Goal: Information Seeking & Learning: Learn about a topic

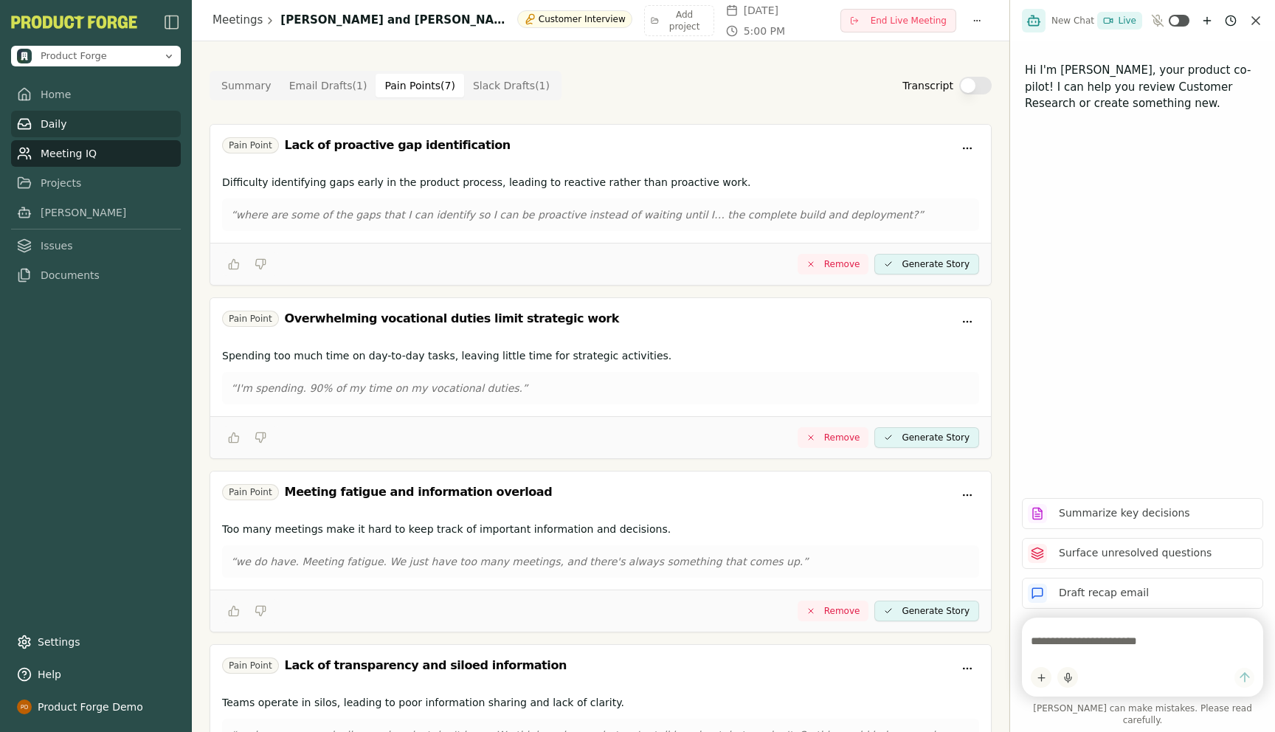
scroll to position [789, 0]
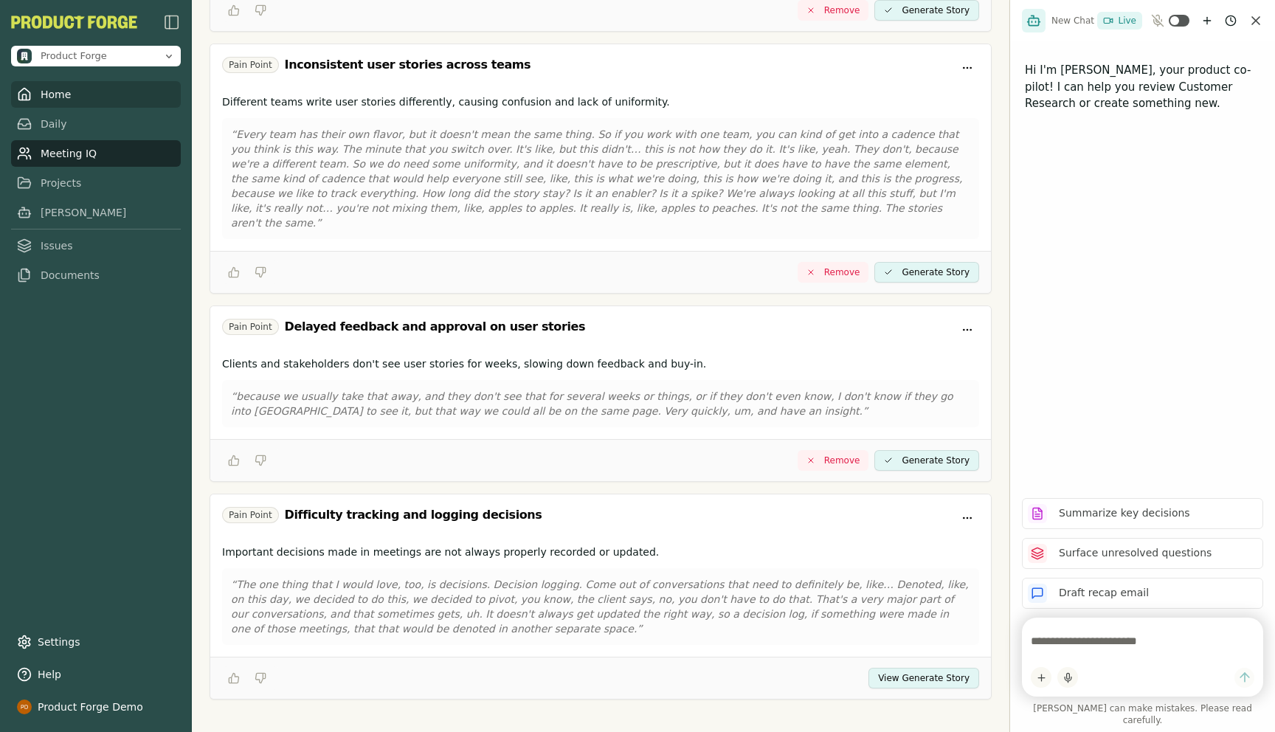
click at [61, 107] on link "Home" at bounding box center [96, 94] width 170 height 27
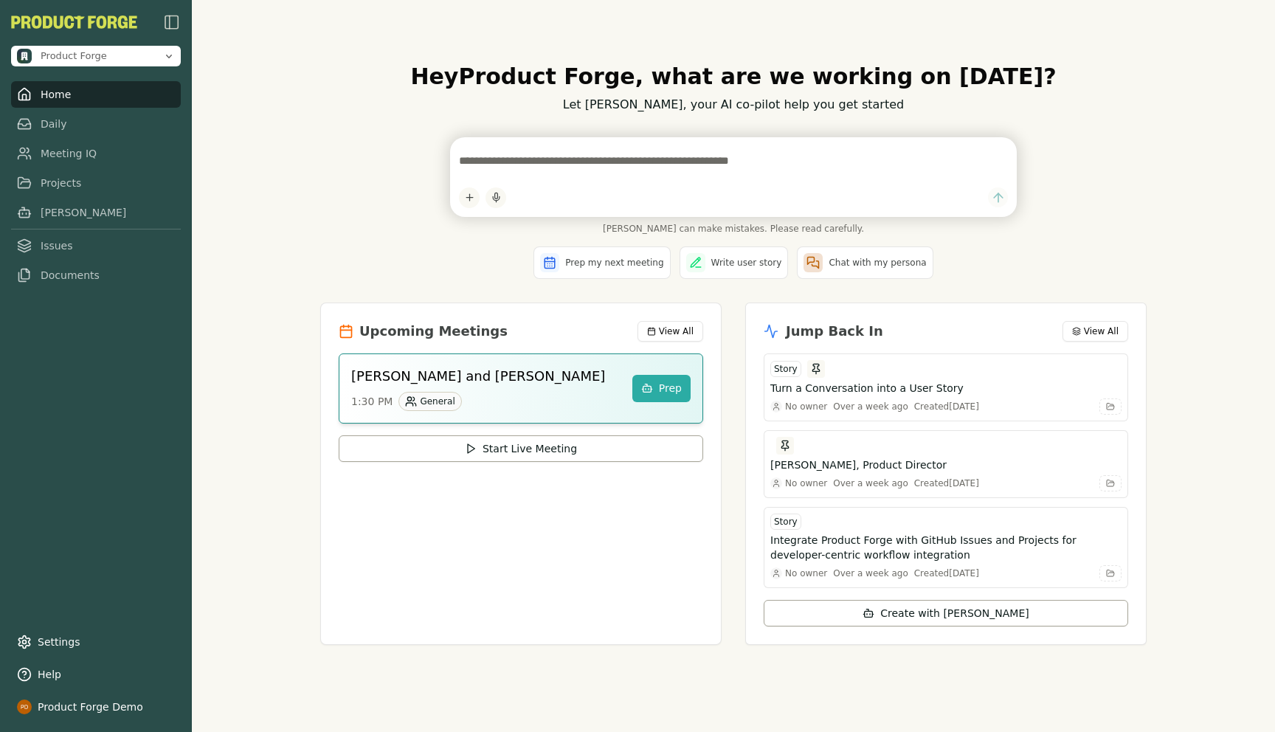
click at [513, 387] on div "[PERSON_NAME] and [PERSON_NAME] 1:30 PM General" at bounding box center [485, 388] width 269 height 45
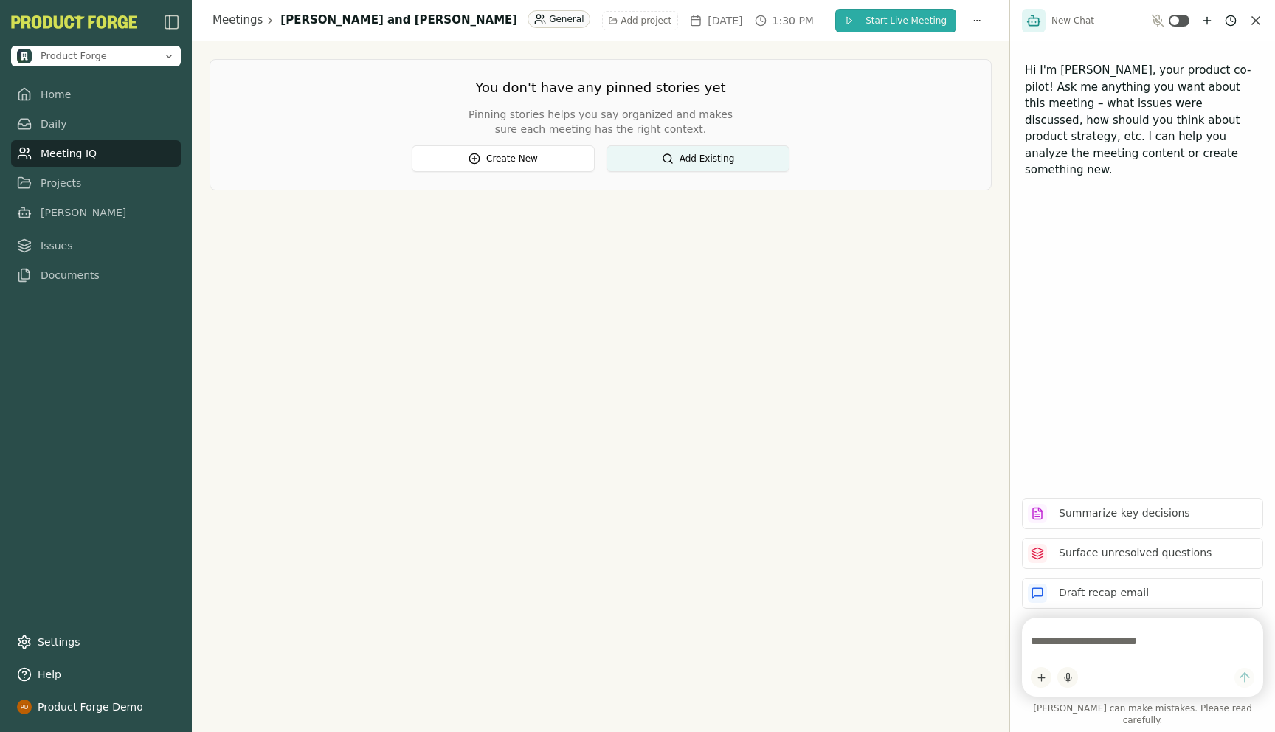
click at [895, 19] on span "Start Live Meeting" at bounding box center [906, 21] width 81 height 12
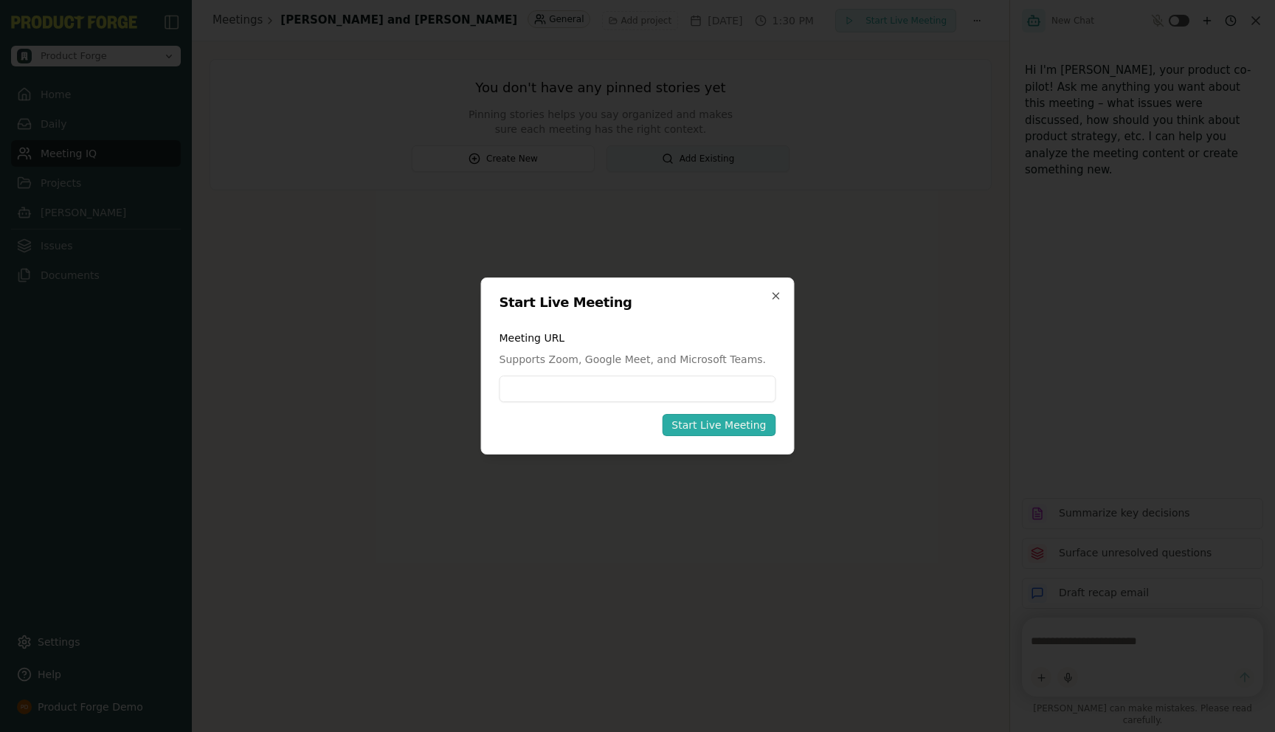
click at [551, 393] on input at bounding box center [638, 389] width 277 height 27
type input "**********"
click at [722, 429] on div "Start Live Meeting" at bounding box center [718, 425] width 94 height 15
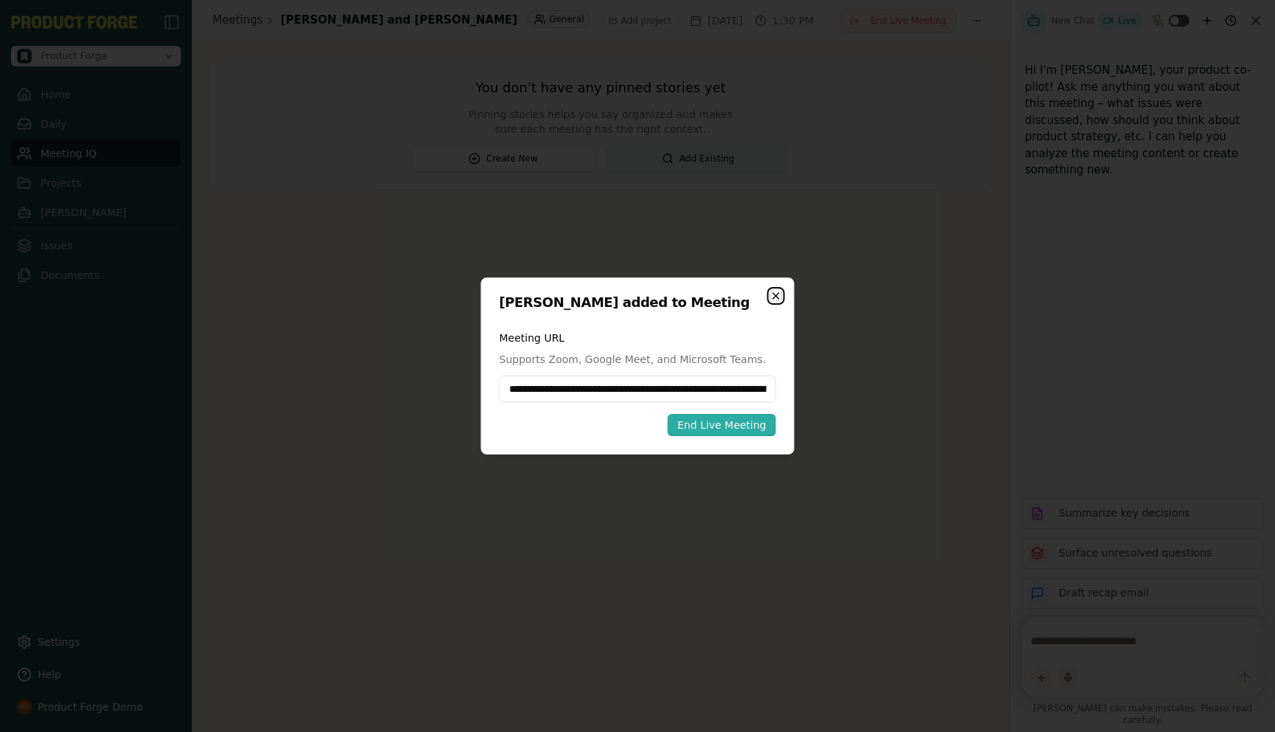
click at [775, 297] on icon "button" at bounding box center [776, 296] width 12 height 12
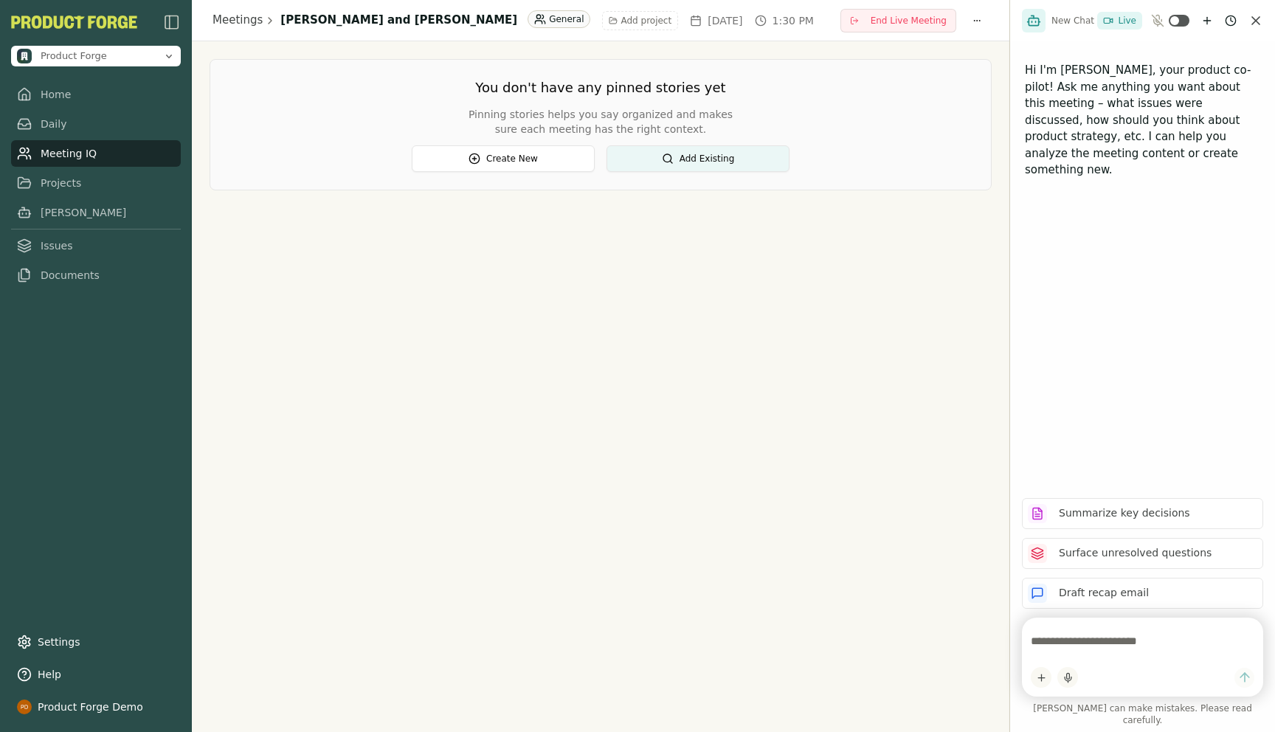
click at [443, 425] on div "Meetings [PERSON_NAME] and [PERSON_NAME] General Add project [DATE] 1:30 PM End…" at bounding box center [601, 366] width 818 height 732
click at [44, 93] on link "Home" at bounding box center [96, 94] width 170 height 27
click at [398, 322] on div "Meetings [PERSON_NAME] and [PERSON_NAME] General Add project [DATE] 1:30 PM End…" at bounding box center [601, 366] width 818 height 732
click at [52, 93] on link "Home" at bounding box center [96, 94] width 170 height 27
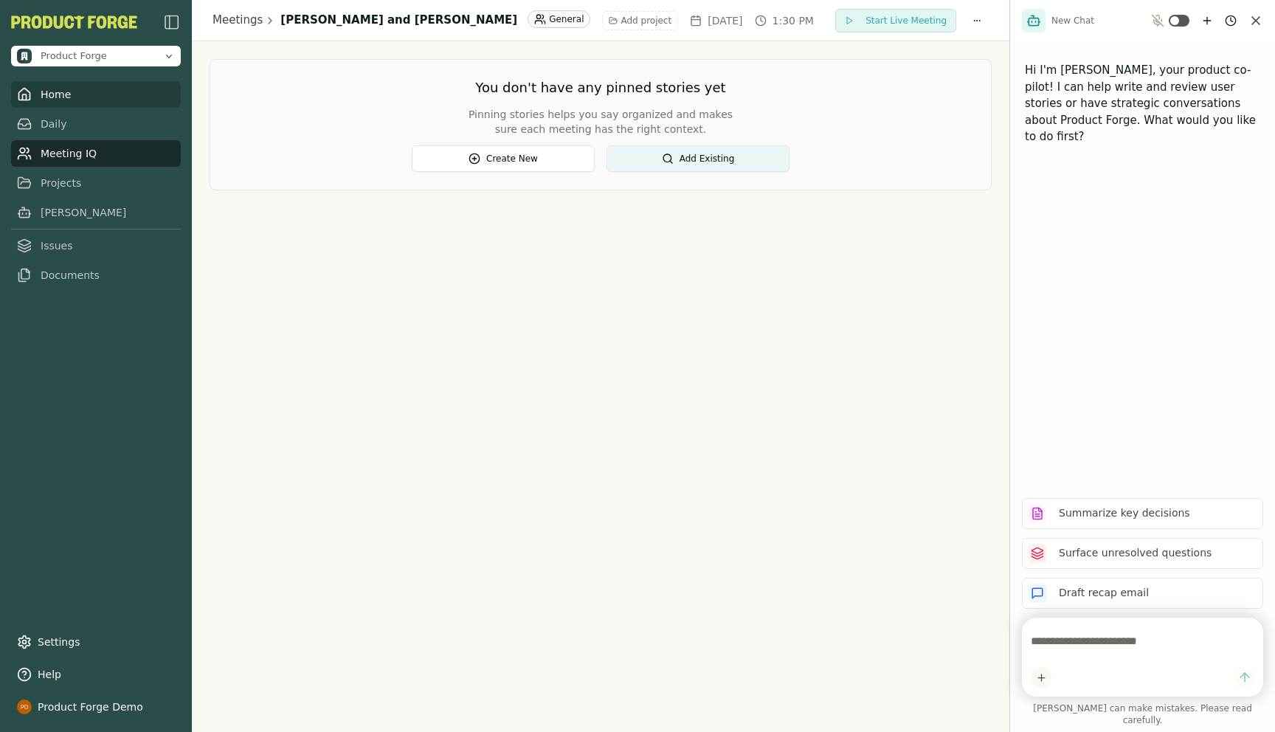
click at [41, 95] on link "Home" at bounding box center [96, 94] width 170 height 27
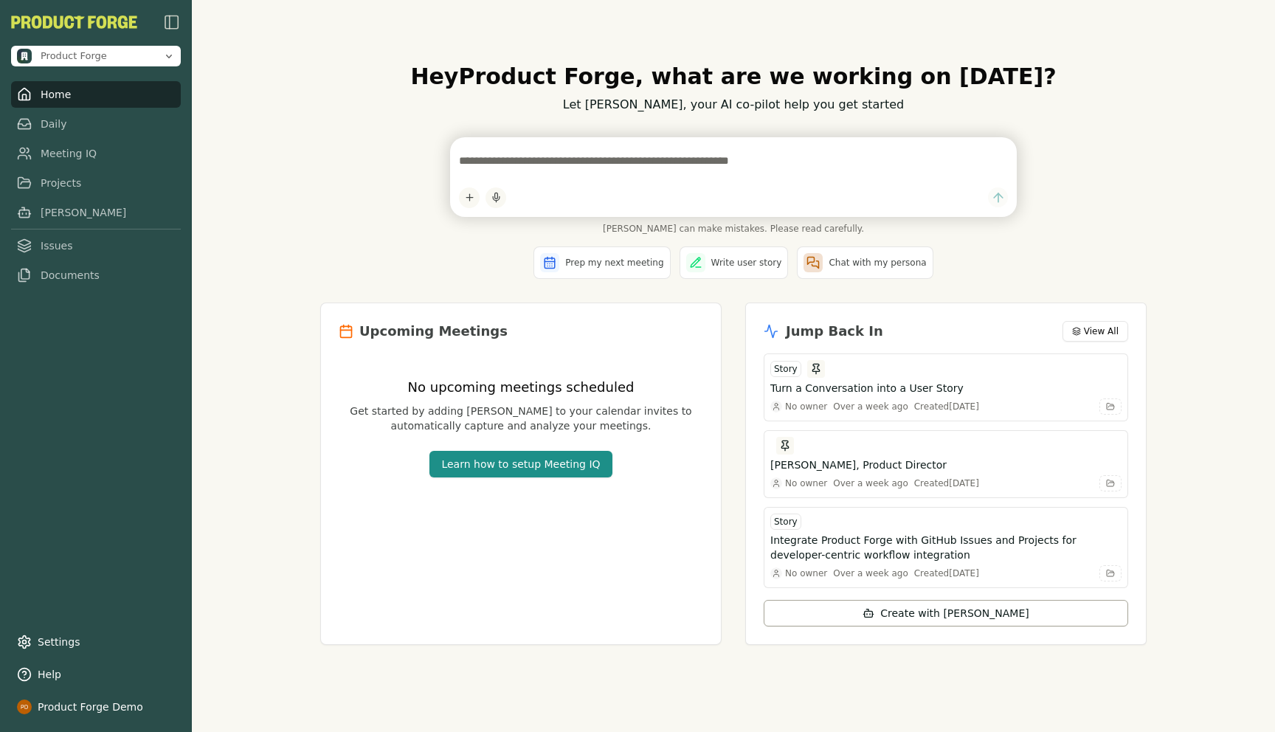
click at [303, 256] on div "Hey Product Forge , what are we working on [DATE]? Let [PERSON_NAME], your AI c…" at bounding box center [733, 366] width 1083 height 732
click at [536, 163] on textarea at bounding box center [733, 161] width 549 height 30
click at [64, 156] on link "Meeting IQ" at bounding box center [96, 153] width 170 height 27
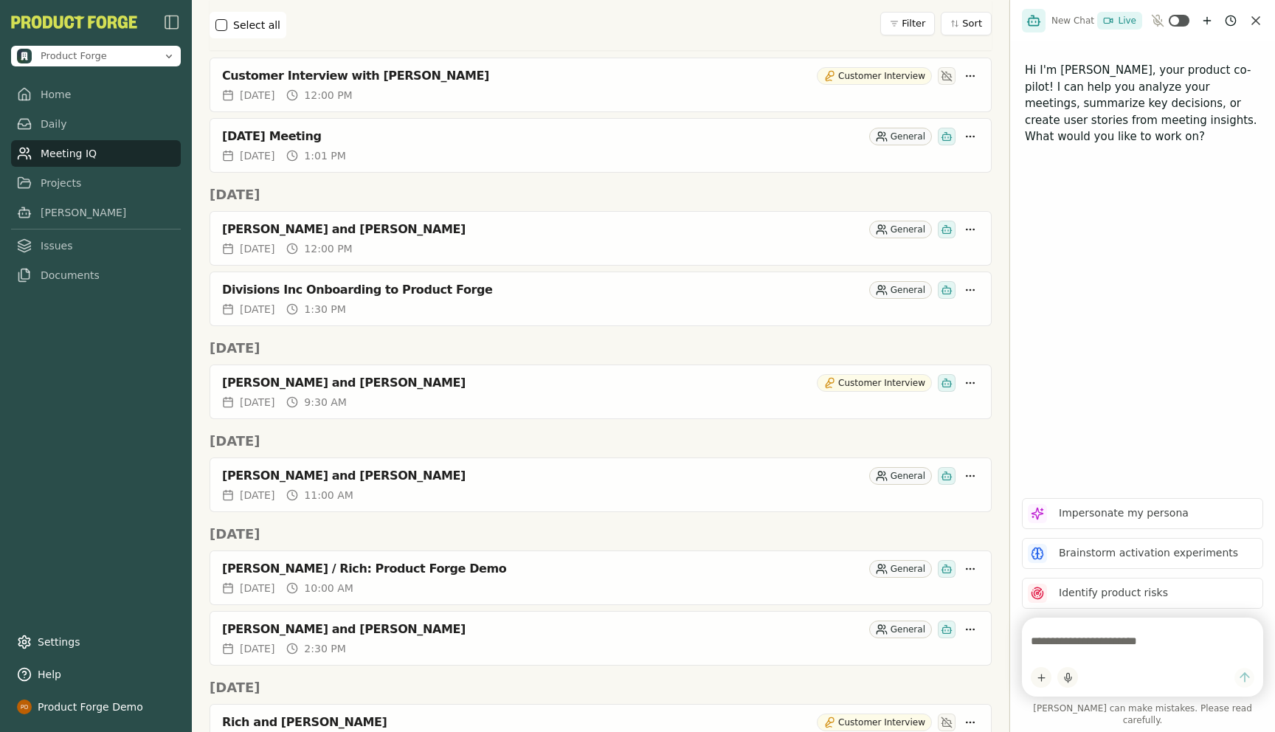
scroll to position [868, 0]
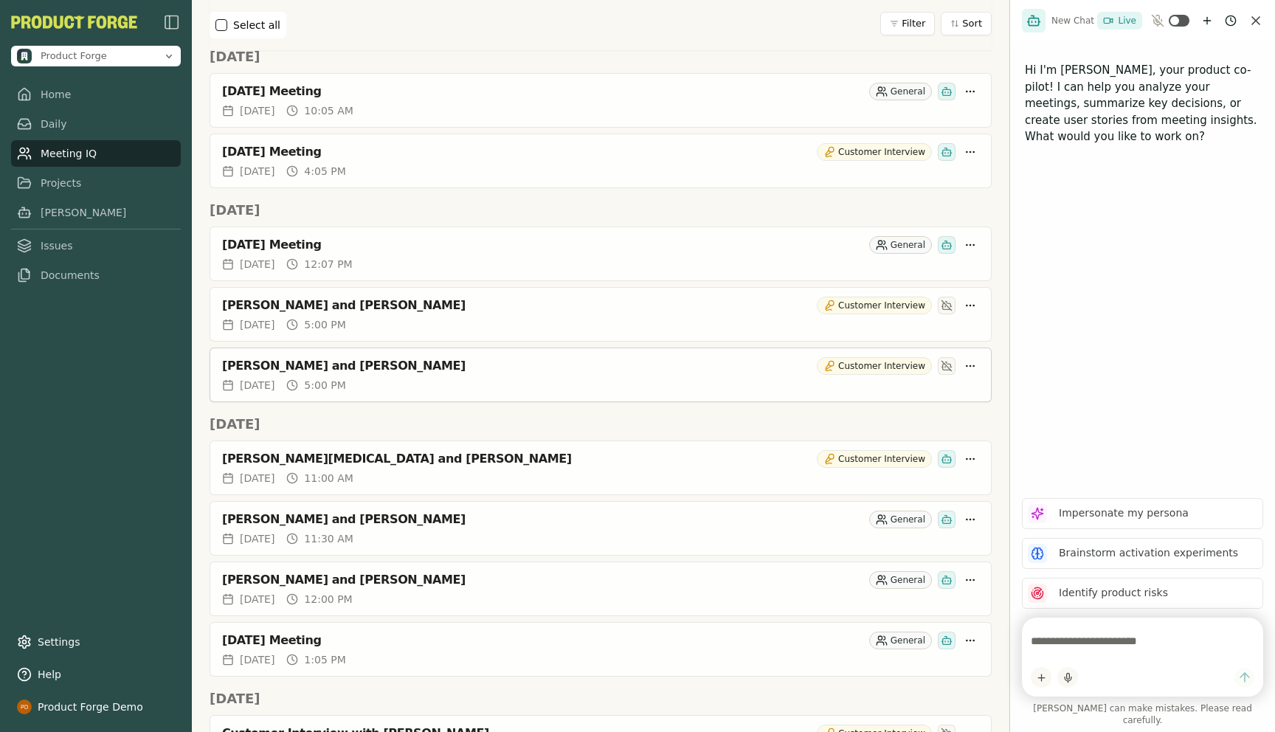
click at [294, 366] on div "[PERSON_NAME] and [PERSON_NAME]" at bounding box center [516, 366] width 589 height 15
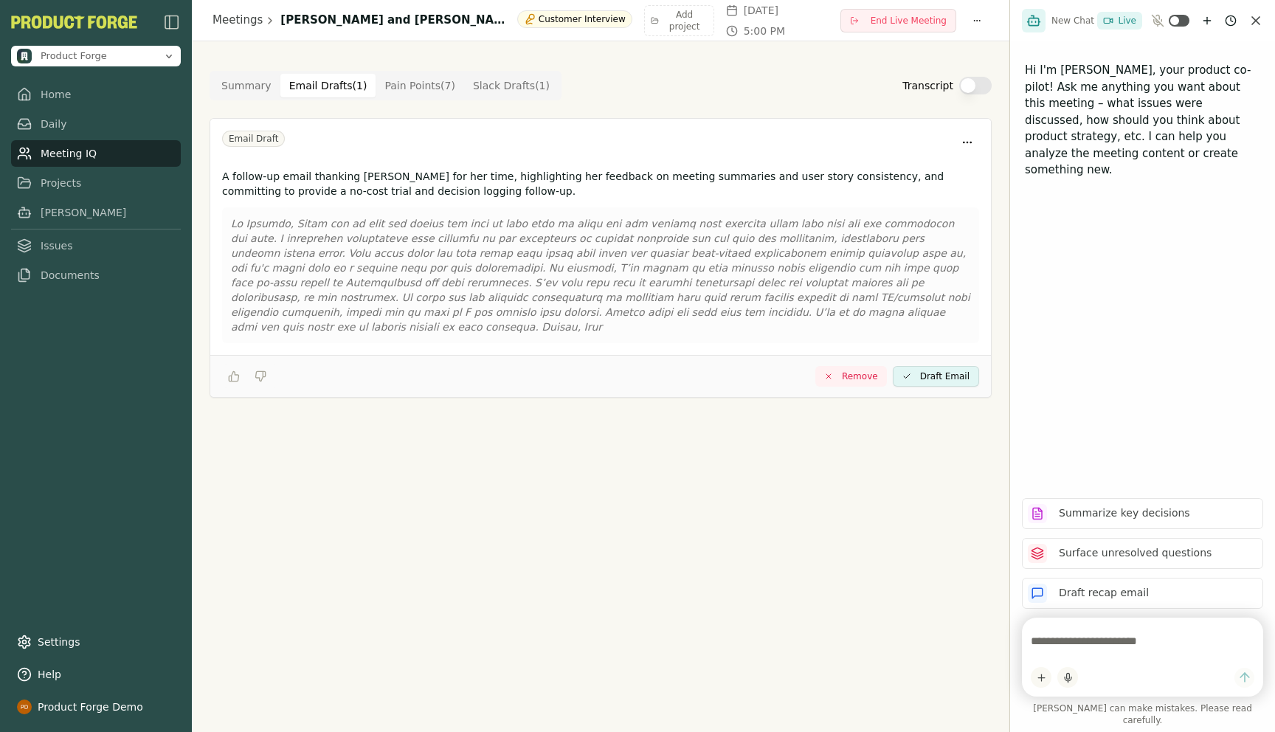
click at [303, 93] on Draft "Email Drafts ( 1 )" at bounding box center [328, 86] width 96 height 24
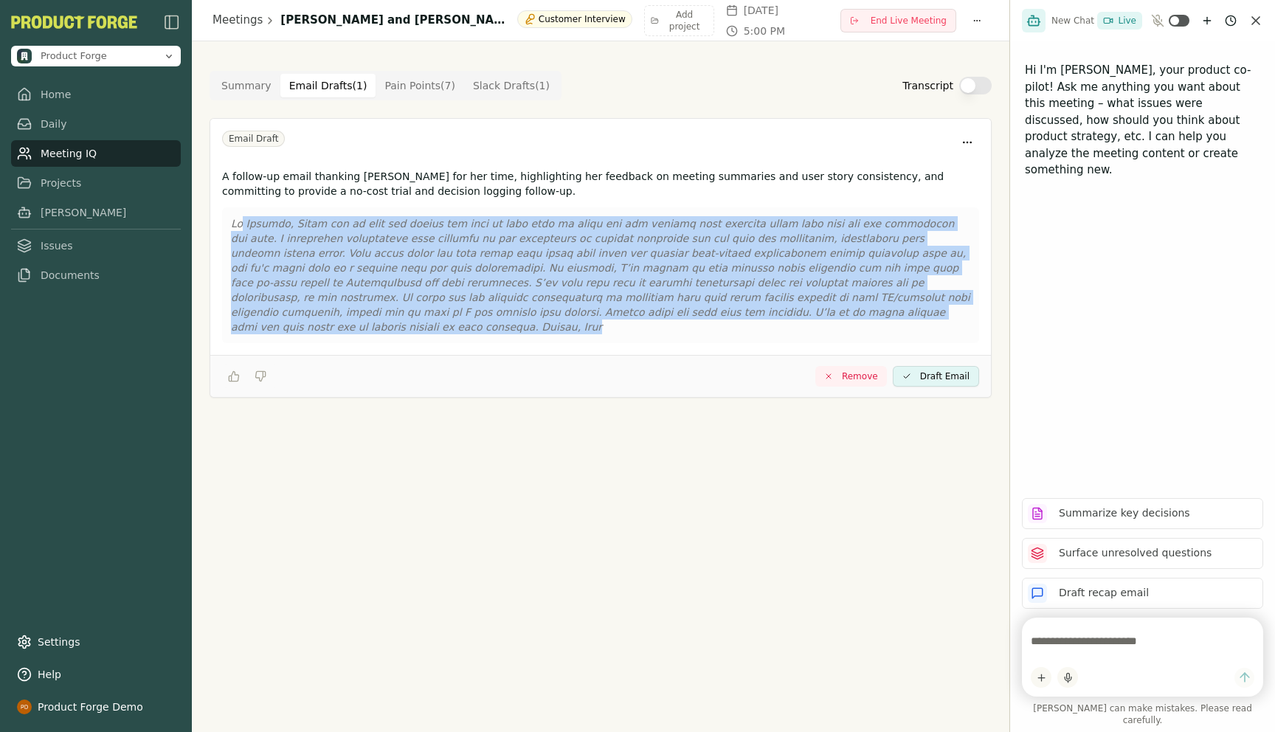
drag, startPoint x: 865, startPoint y: 321, endPoint x: 241, endPoint y: 224, distance: 631.8
click at [241, 224] on div at bounding box center [600, 275] width 757 height 136
click at [547, 317] on p at bounding box center [600, 275] width 739 height 118
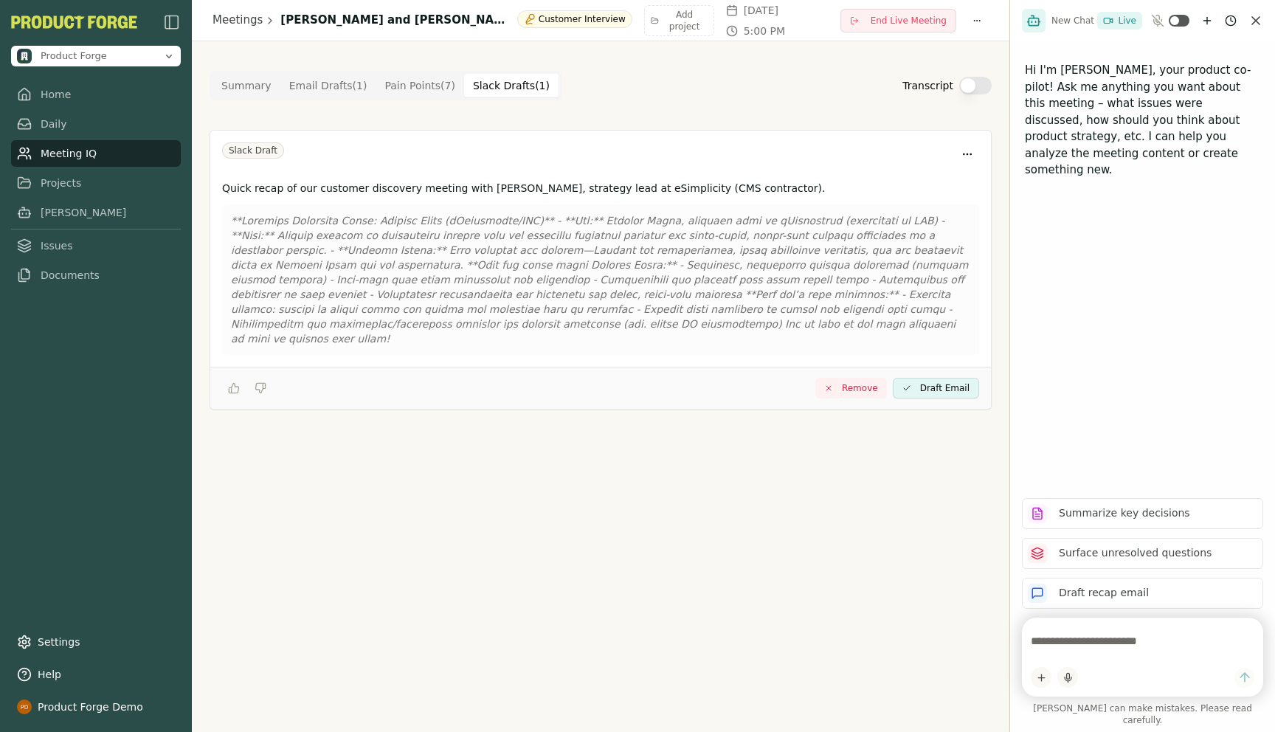
click at [500, 81] on Draft "Slack Drafts ( 1 )" at bounding box center [511, 86] width 94 height 24
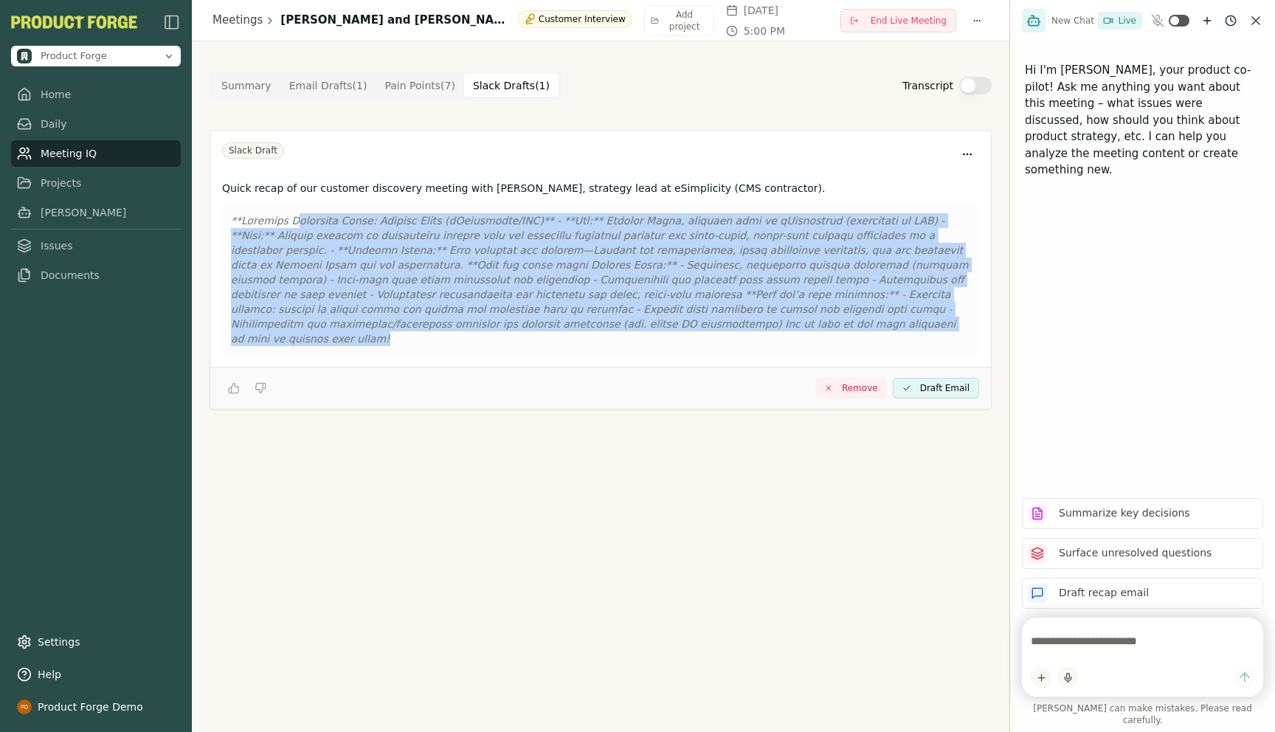
drag, startPoint x: 672, startPoint y: 326, endPoint x: 297, endPoint y: 216, distance: 391.3
click at [297, 216] on p at bounding box center [600, 279] width 739 height 133
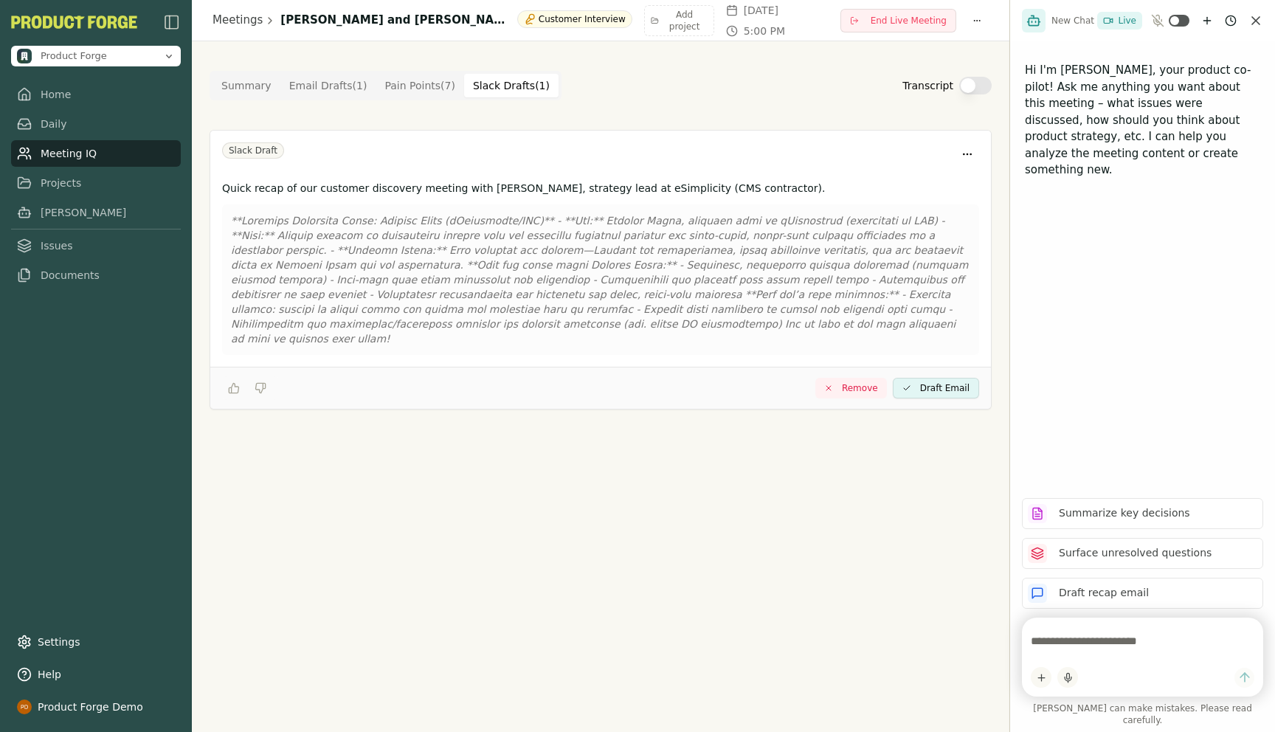
click at [700, 106] on div "Summary Email Drafts ( 1 ) Pain Points ( 7 ) Slack Drafts ( 1 ) Transcript Slac…" at bounding box center [601, 240] width 782 height 339
click at [406, 80] on Point "Pain Points ( 7 )" at bounding box center [420, 86] width 89 height 24
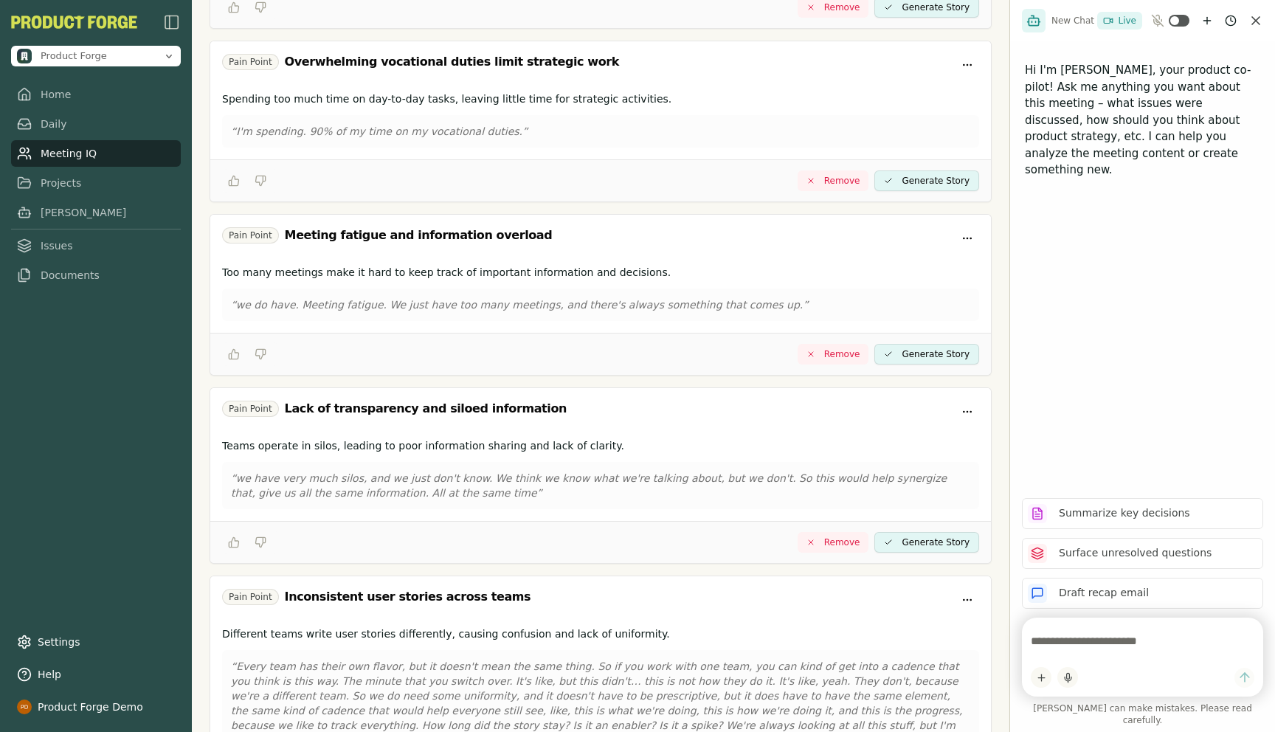
scroll to position [789, 0]
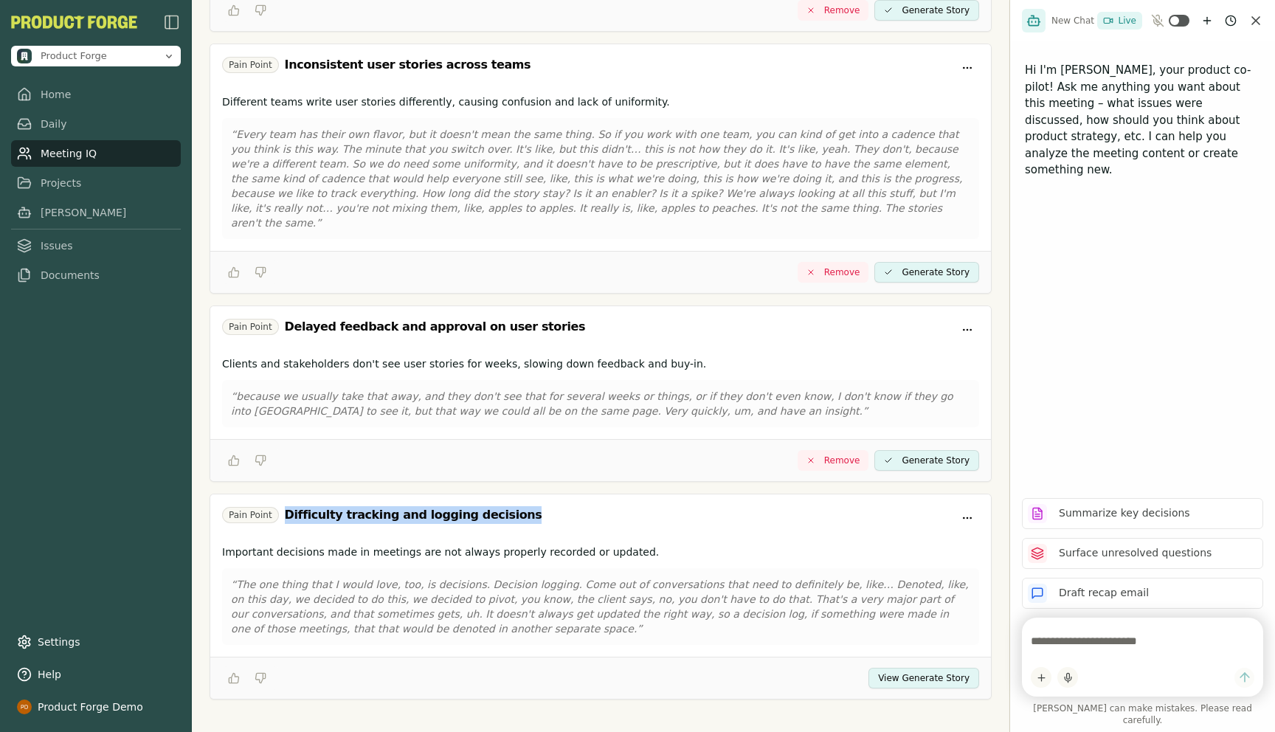
drag, startPoint x: 283, startPoint y: 500, endPoint x: 514, endPoint y: 500, distance: 231.0
click at [514, 506] on div "Pain Point Difficulty tracking and logging decisions" at bounding box center [600, 518] width 757 height 24
click at [894, 668] on button "View Generate Story" at bounding box center [923, 678] width 111 height 21
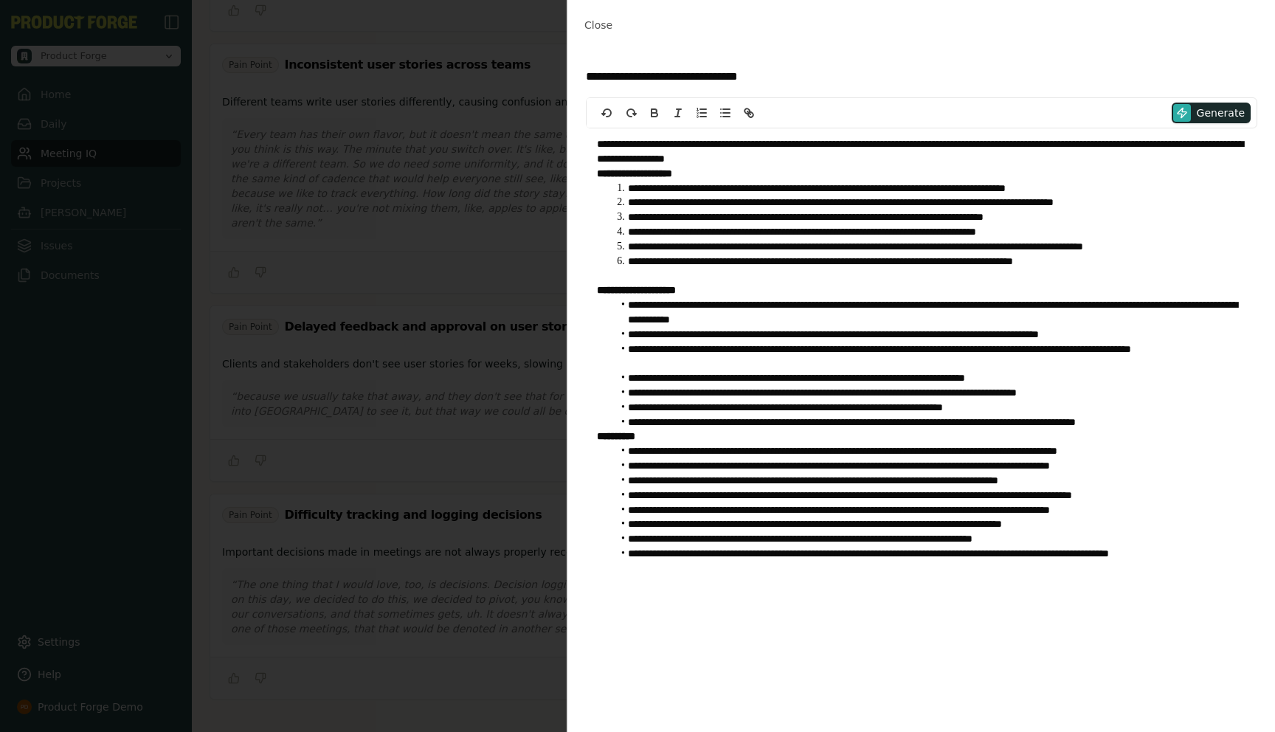
click at [744, 356] on li "**********" at bounding box center [929, 357] width 634 height 30
click at [587, 24] on span "Close" at bounding box center [598, 25] width 28 height 12
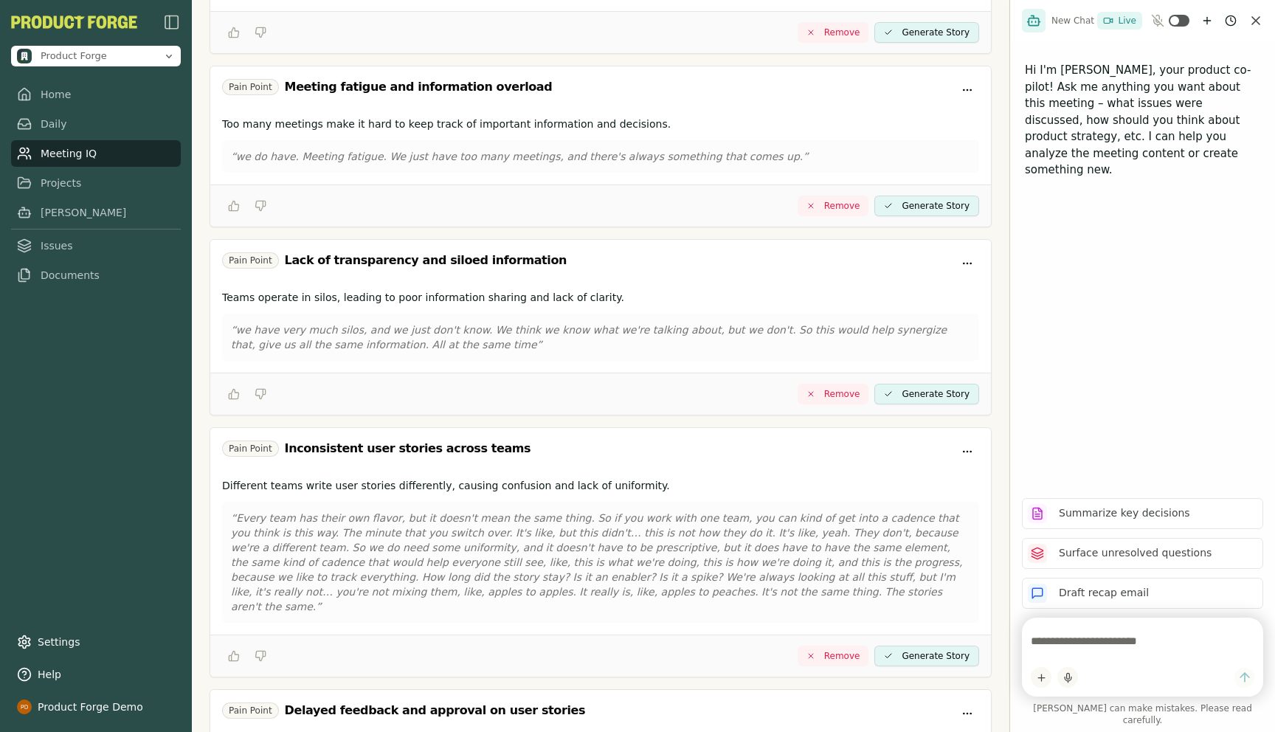
scroll to position [117, 0]
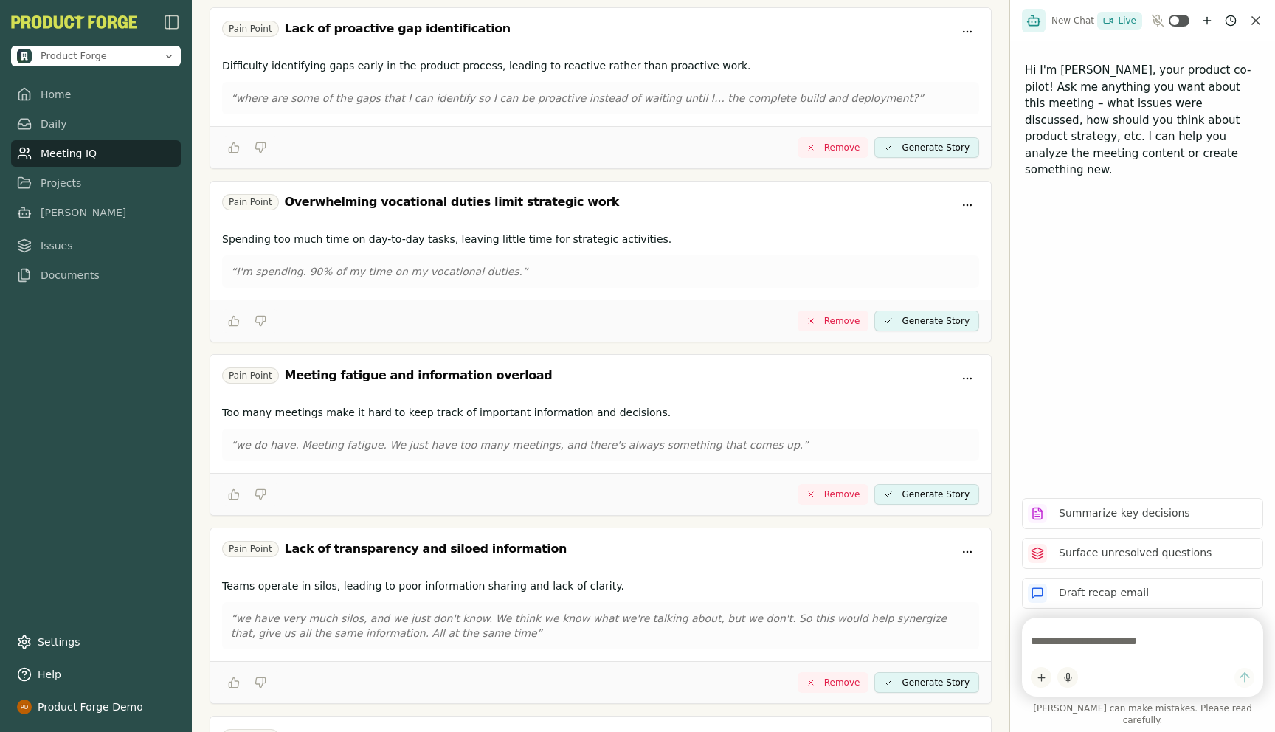
click at [71, 156] on link "Meeting IQ" at bounding box center [96, 153] width 170 height 27
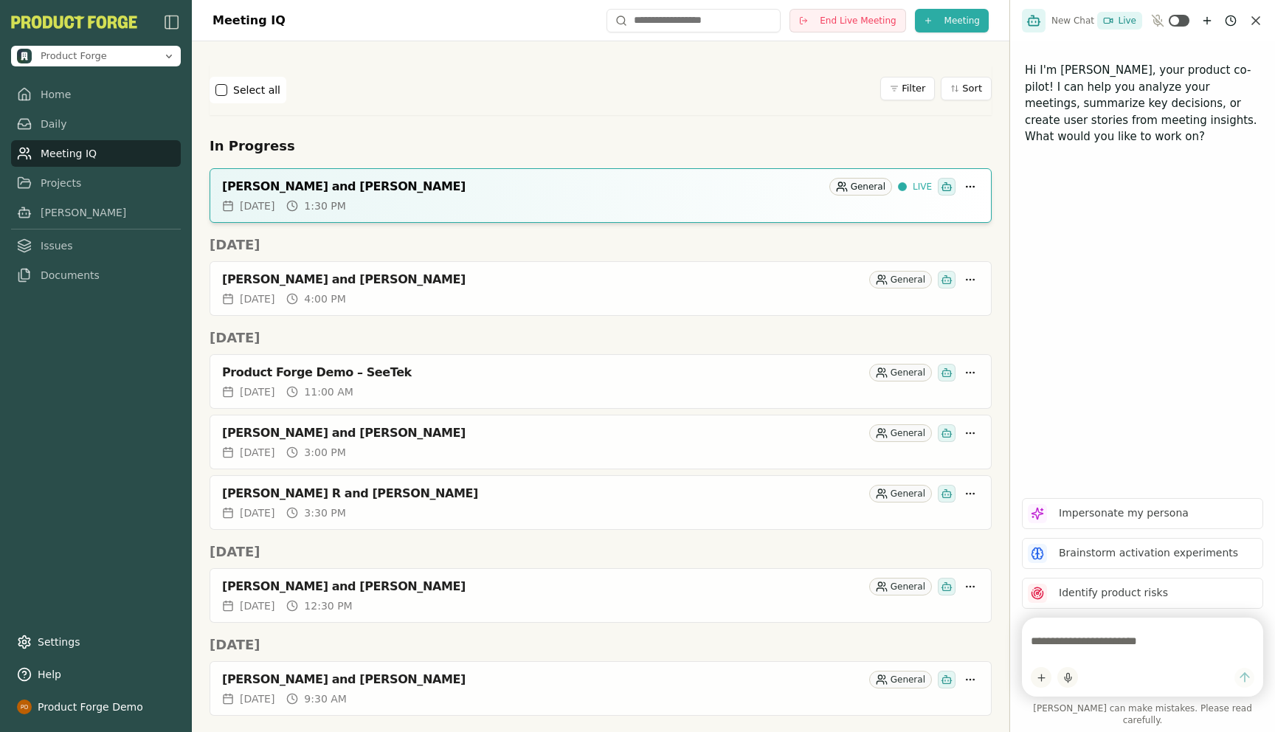
click at [1093, 656] on textarea at bounding box center [1143, 641] width 224 height 30
type textarea "**********"
click at [381, 329] on h2 "Fri, Sep 12th" at bounding box center [601, 338] width 782 height 21
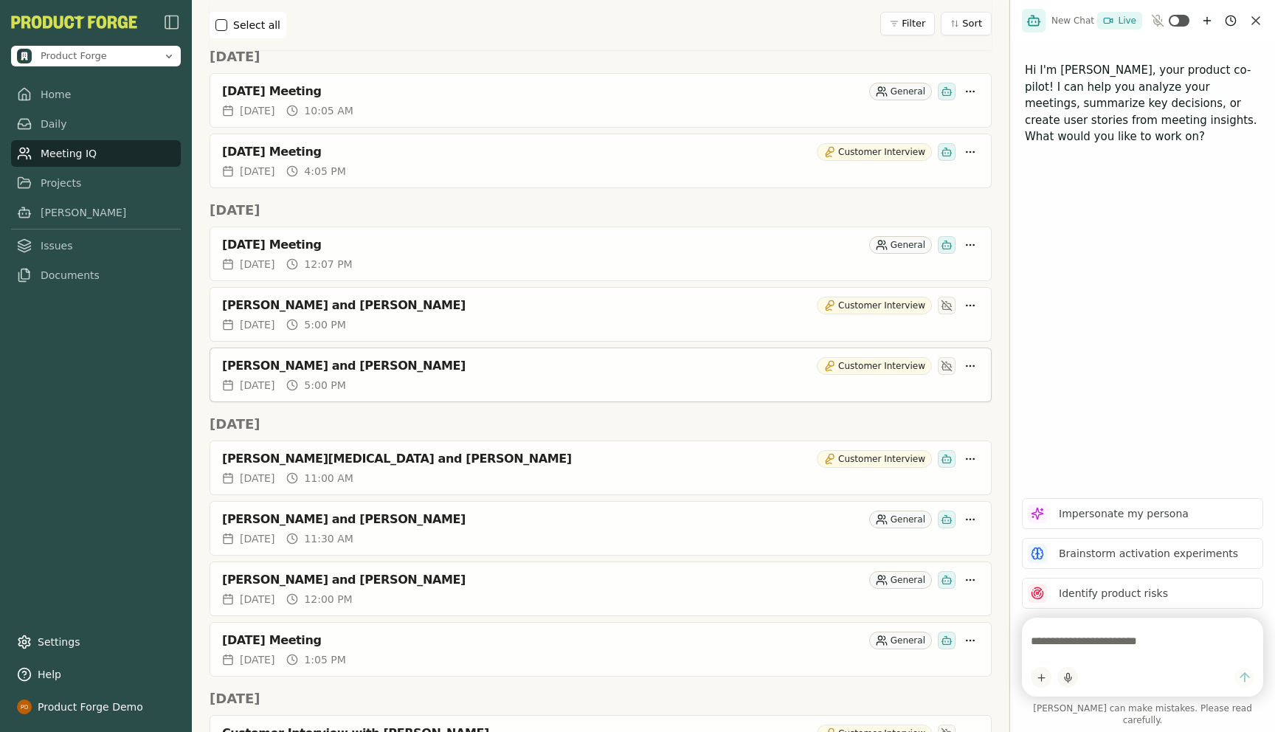
click at [341, 369] on div "Talisha Shine and Rich Theil" at bounding box center [516, 366] width 589 height 15
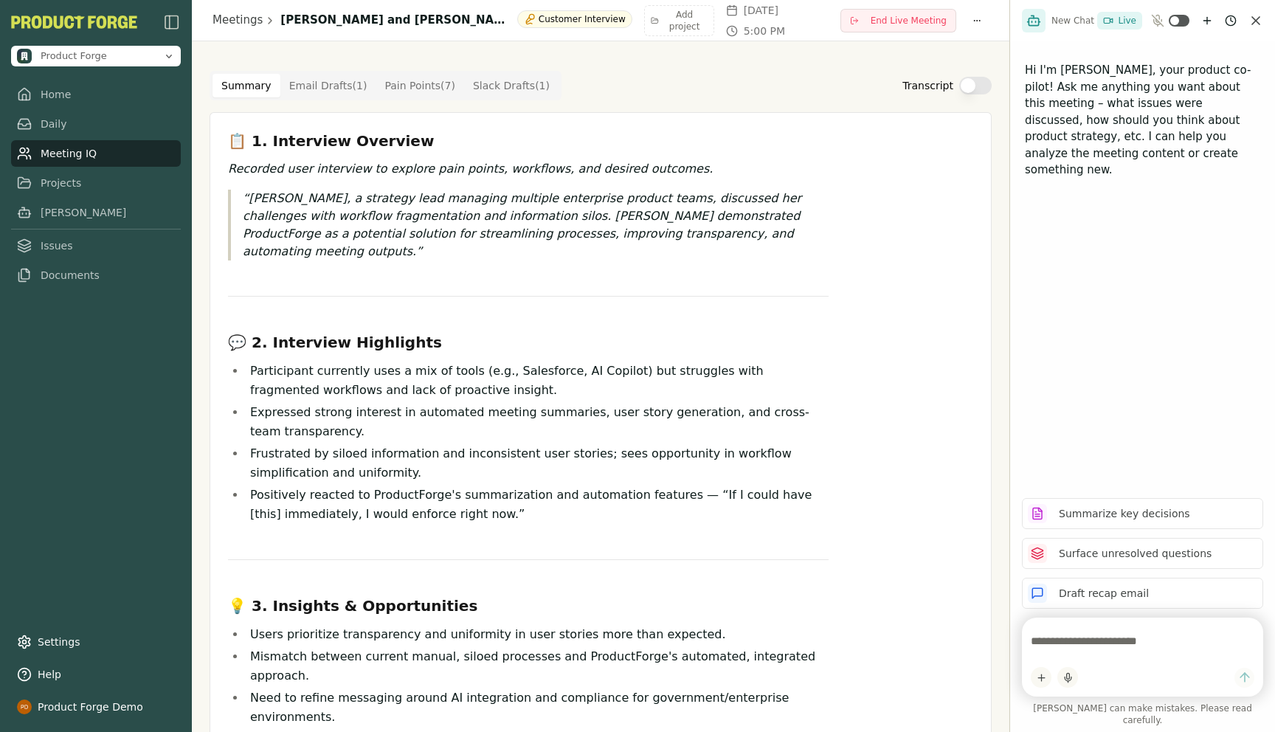
click at [1134, 645] on textarea at bounding box center [1143, 641] width 224 height 30
paste textarea "**********"
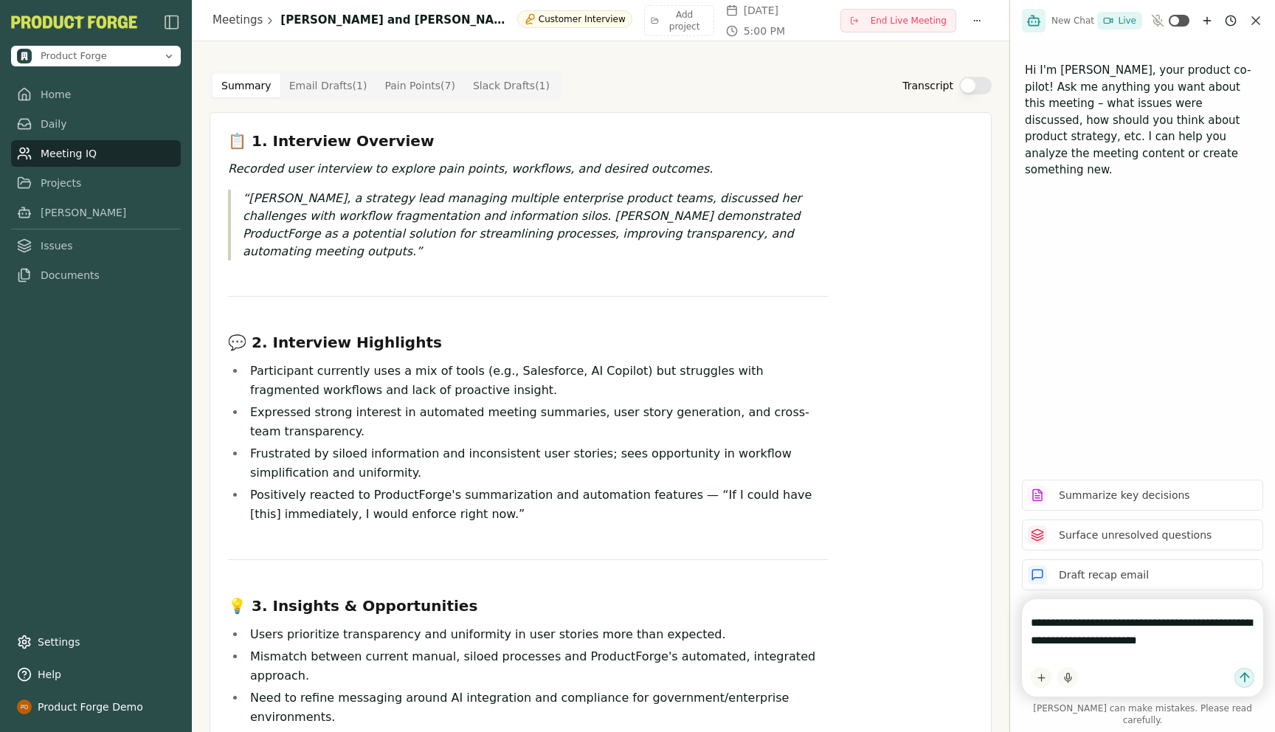
type textarea "**********"
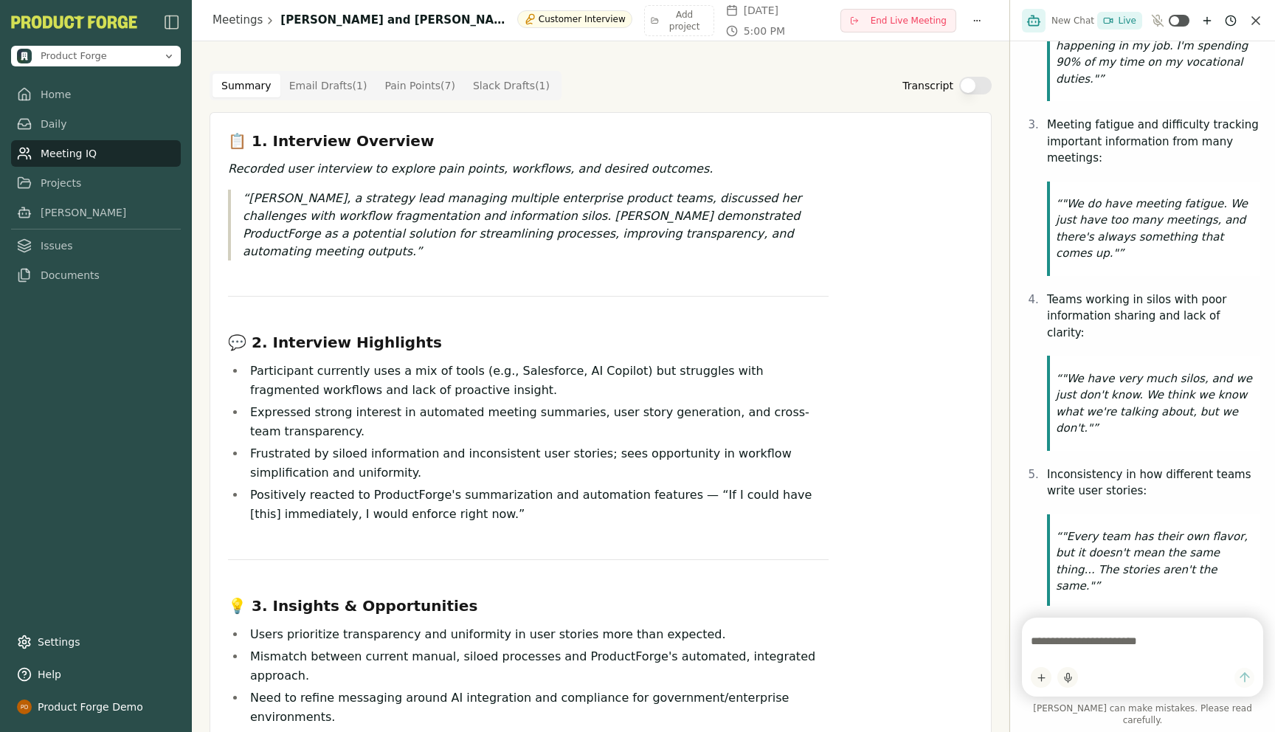
scroll to position [491, 0]
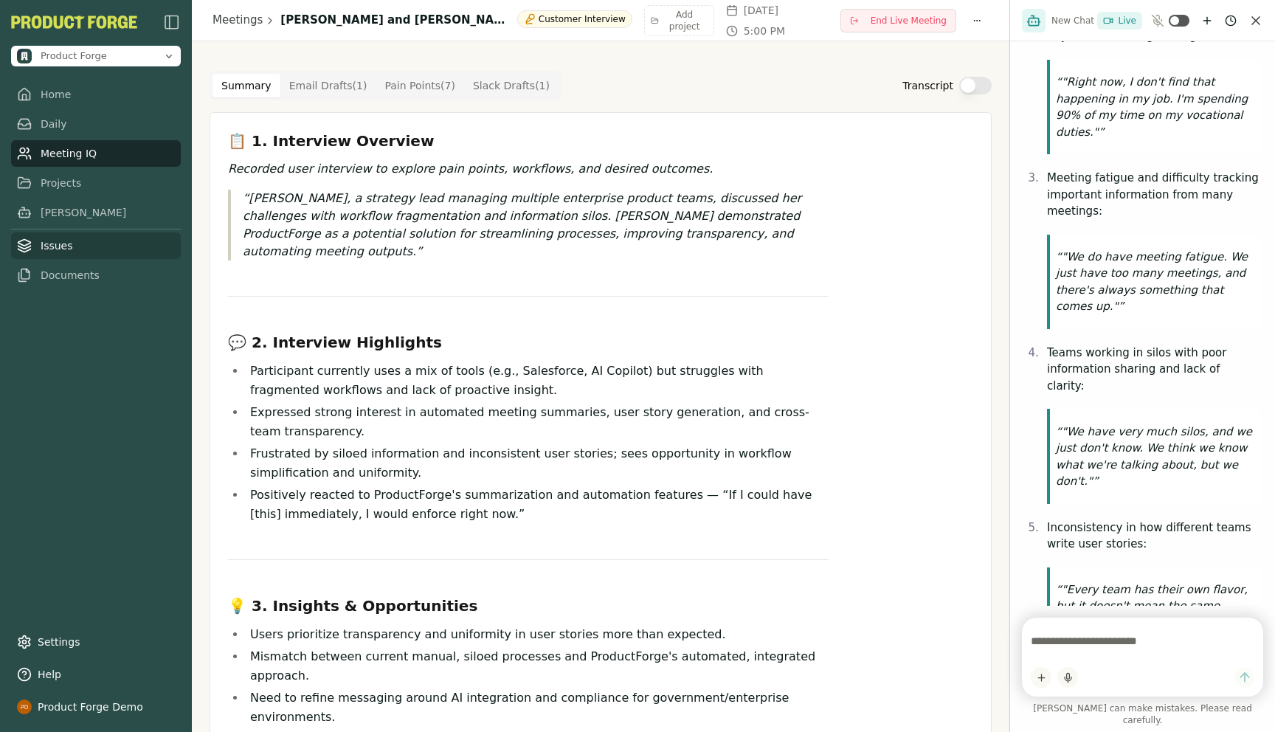
click at [41, 247] on link "Issues" at bounding box center [96, 245] width 170 height 27
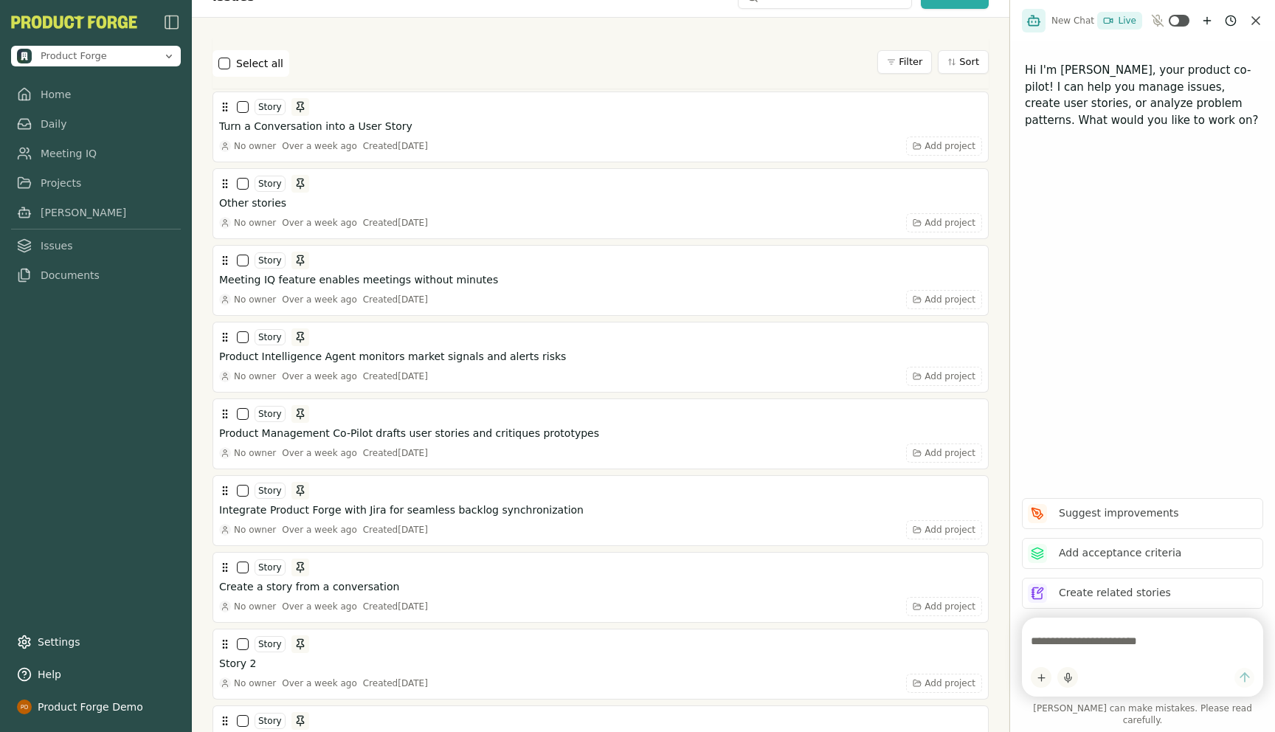
scroll to position [24, 0]
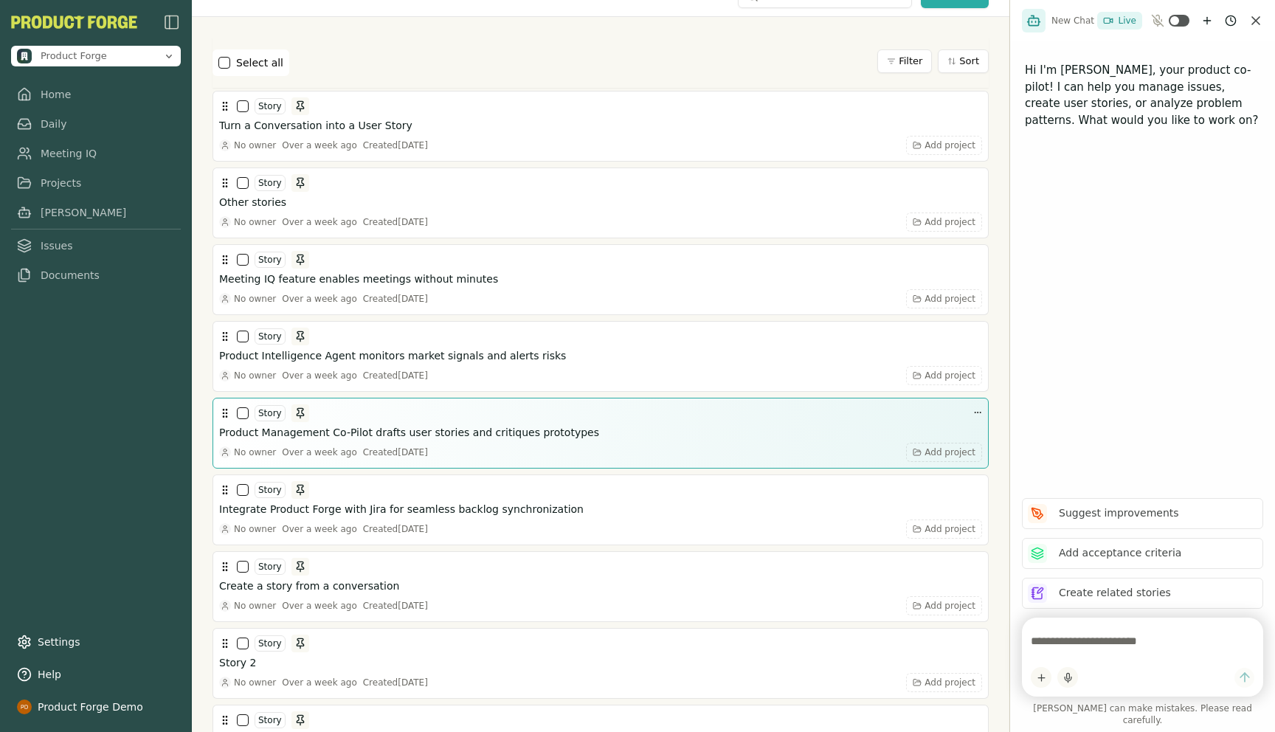
click at [379, 434] on h3 "Product Management Co-Pilot drafts user stories and critiques prototypes" at bounding box center [409, 432] width 380 height 15
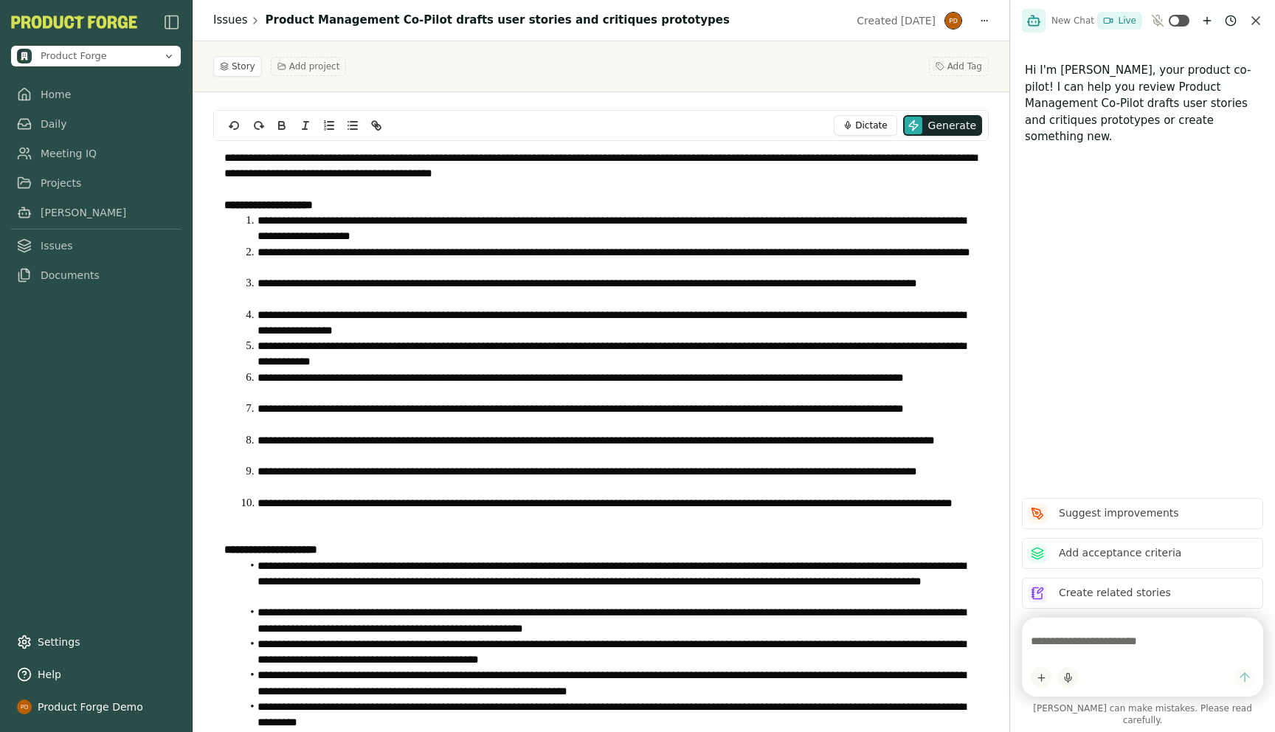
click at [231, 18] on link "Issues" at bounding box center [230, 20] width 35 height 17
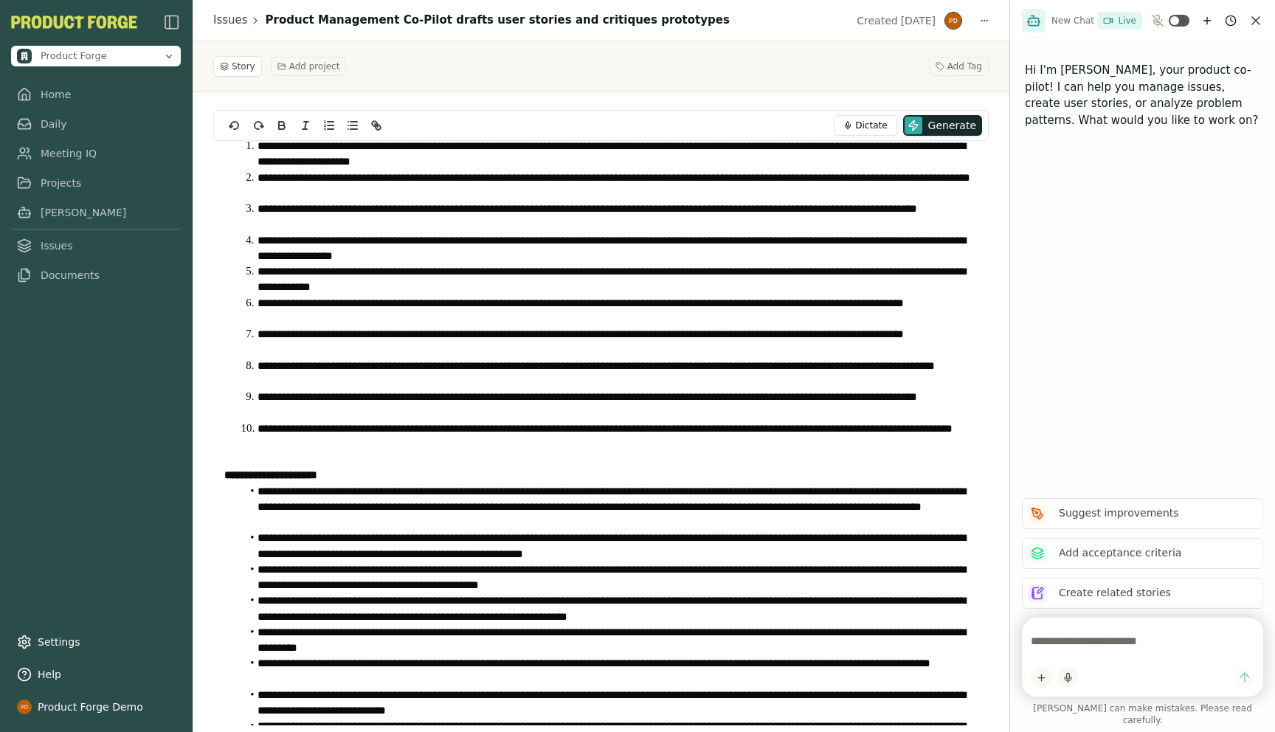
scroll to position [125, 0]
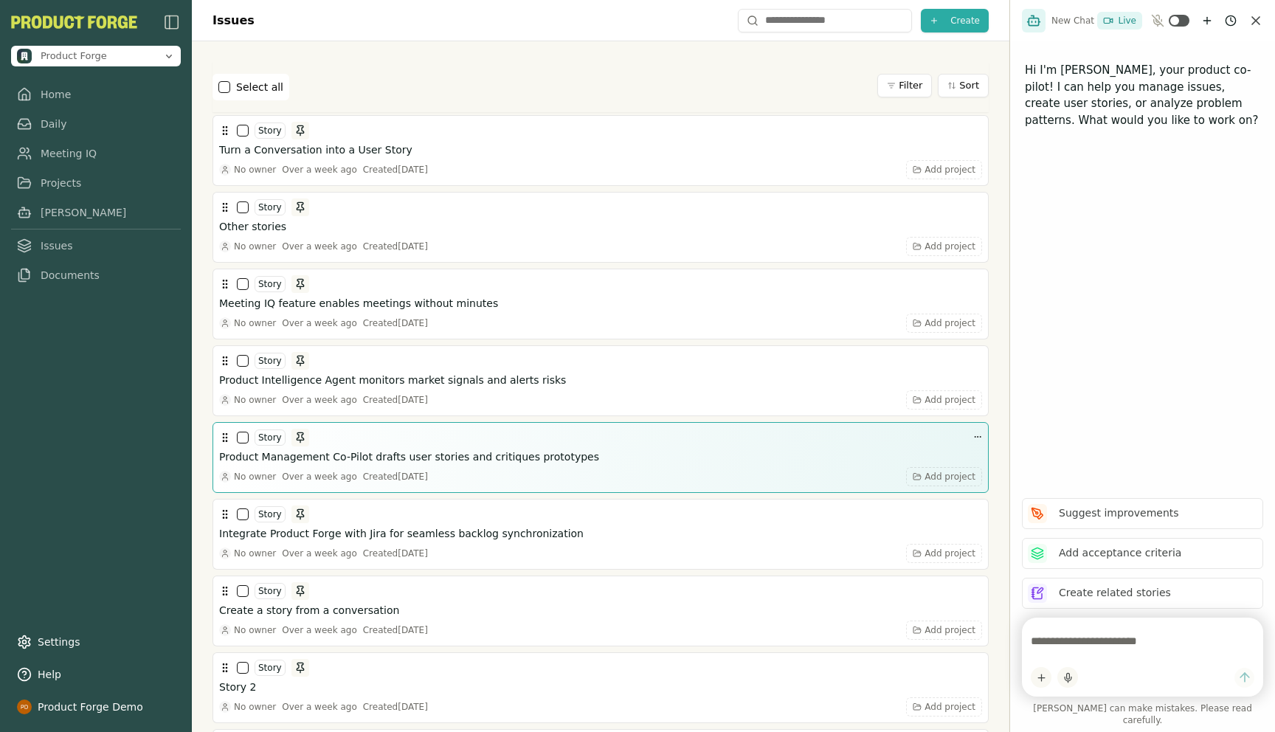
click at [423, 460] on h3 "Product Management Co-Pilot drafts user stories and critiques prototypes" at bounding box center [409, 456] width 380 height 15
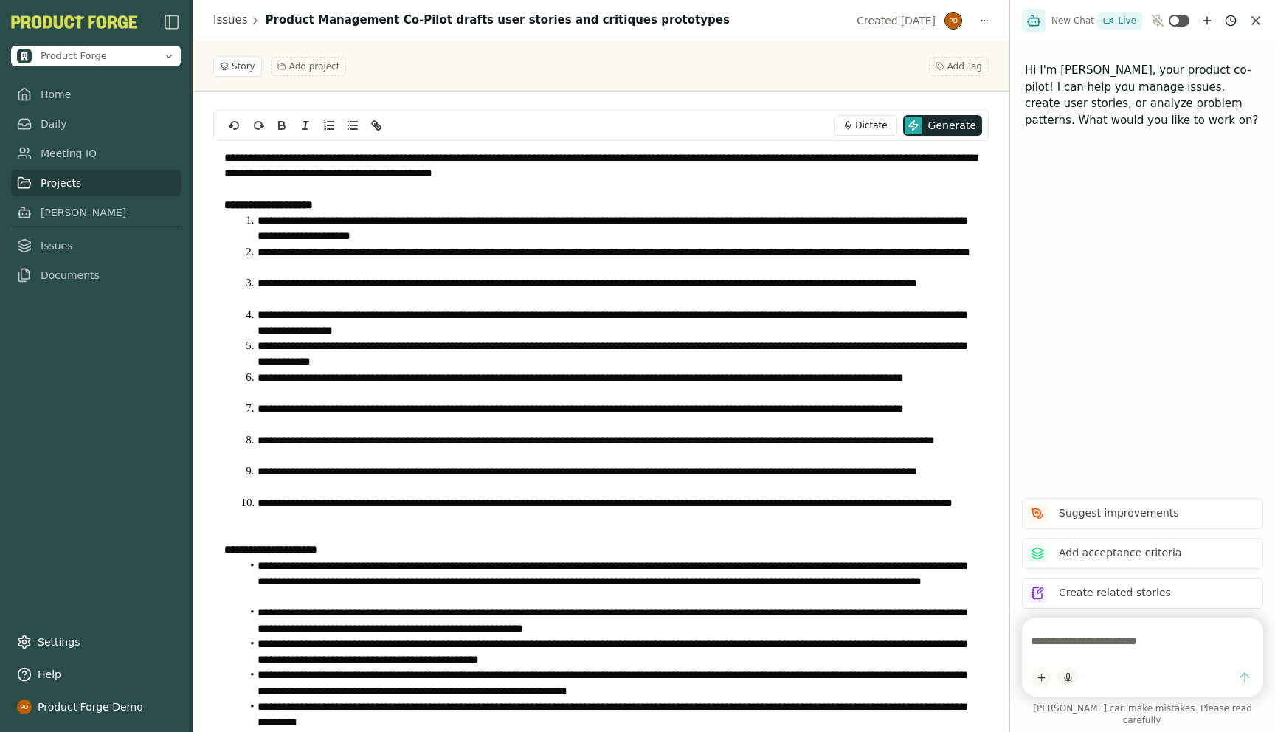
click at [52, 190] on link "Projects" at bounding box center [96, 183] width 170 height 27
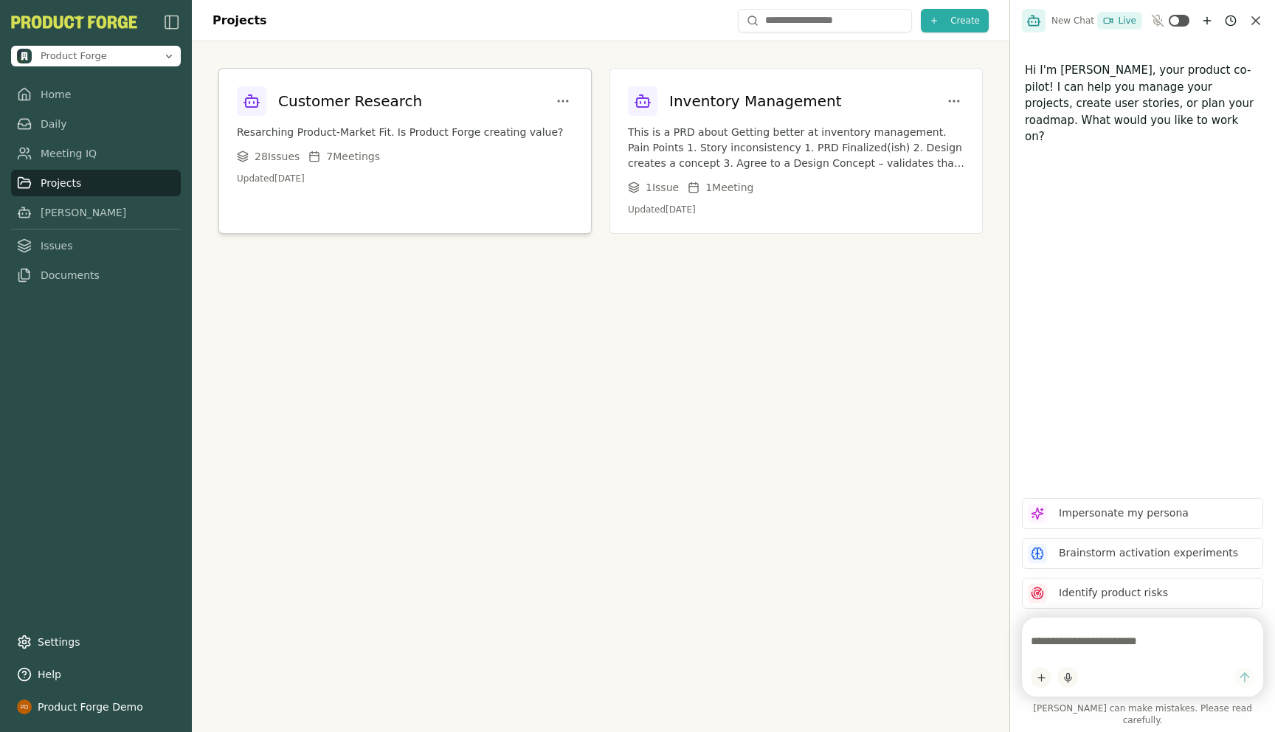
click at [392, 125] on p "Resarching Product-Market Fit. Is Product Forge creating value?" at bounding box center [405, 132] width 336 height 15
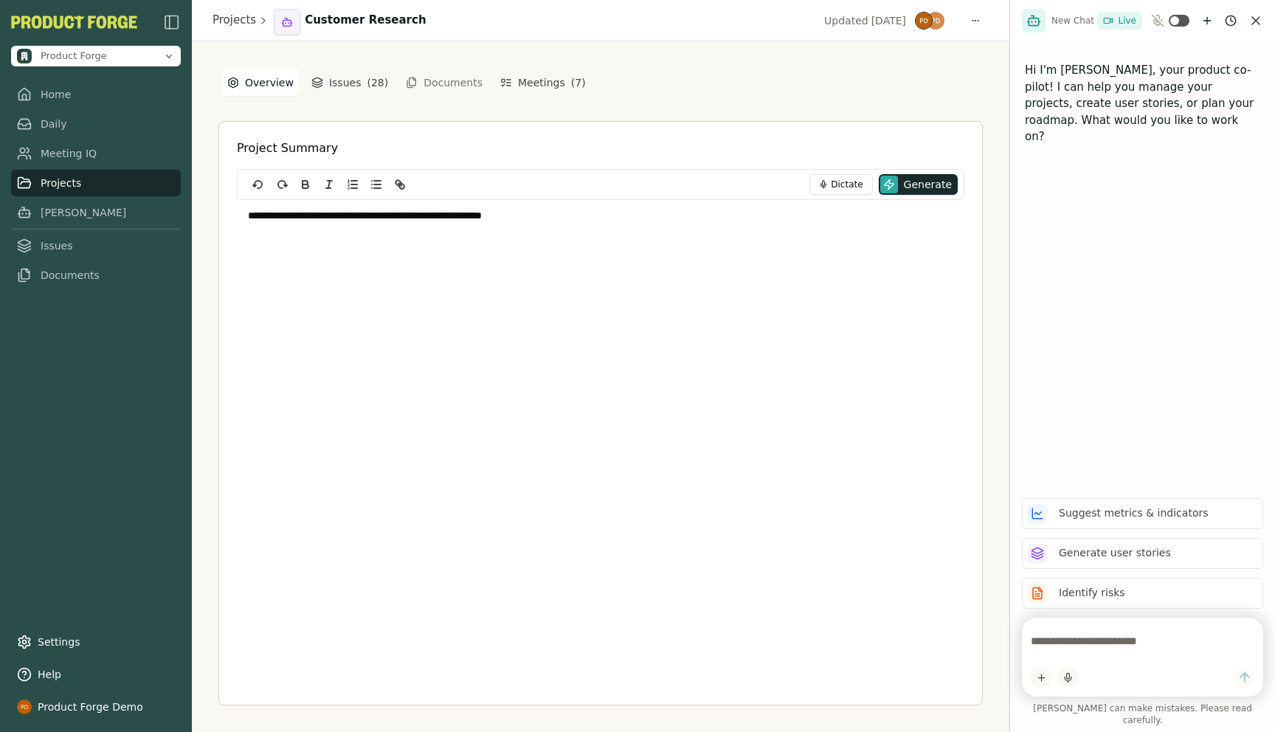
click at [48, 184] on link "Projects" at bounding box center [96, 183] width 170 height 27
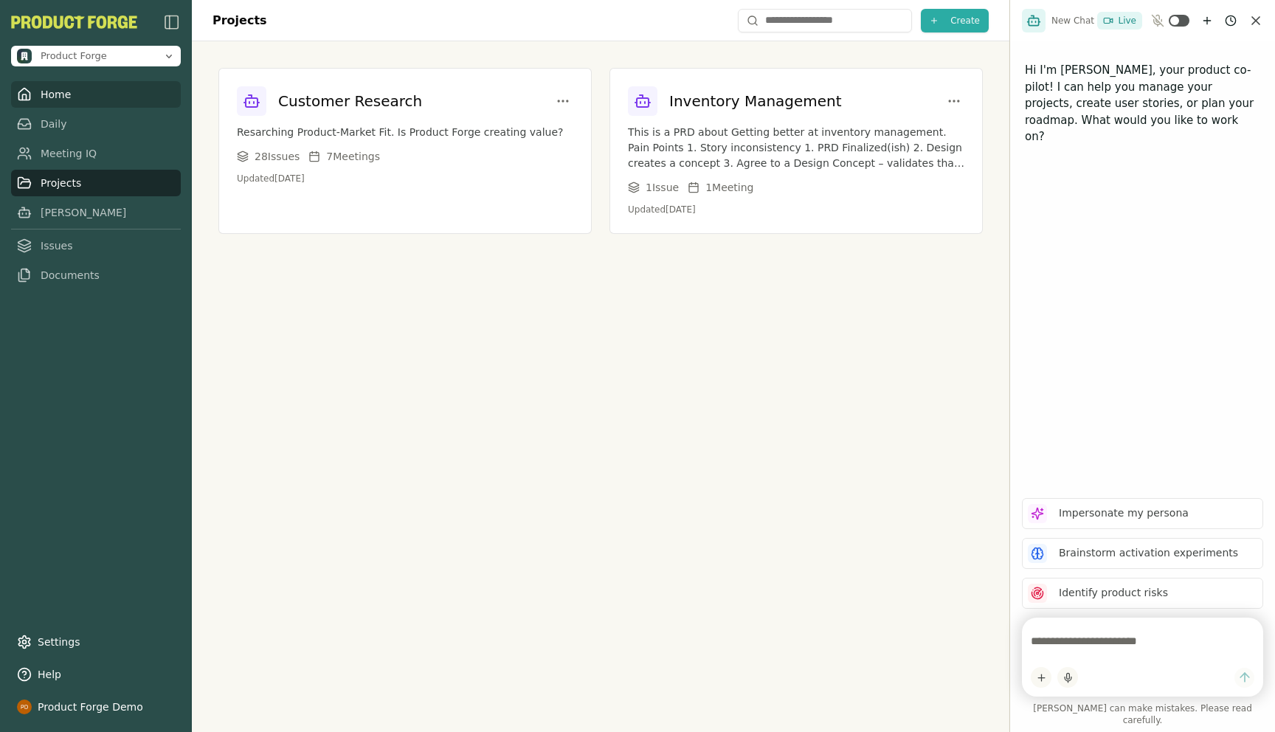
click at [32, 87] on link "Home" at bounding box center [96, 94] width 170 height 27
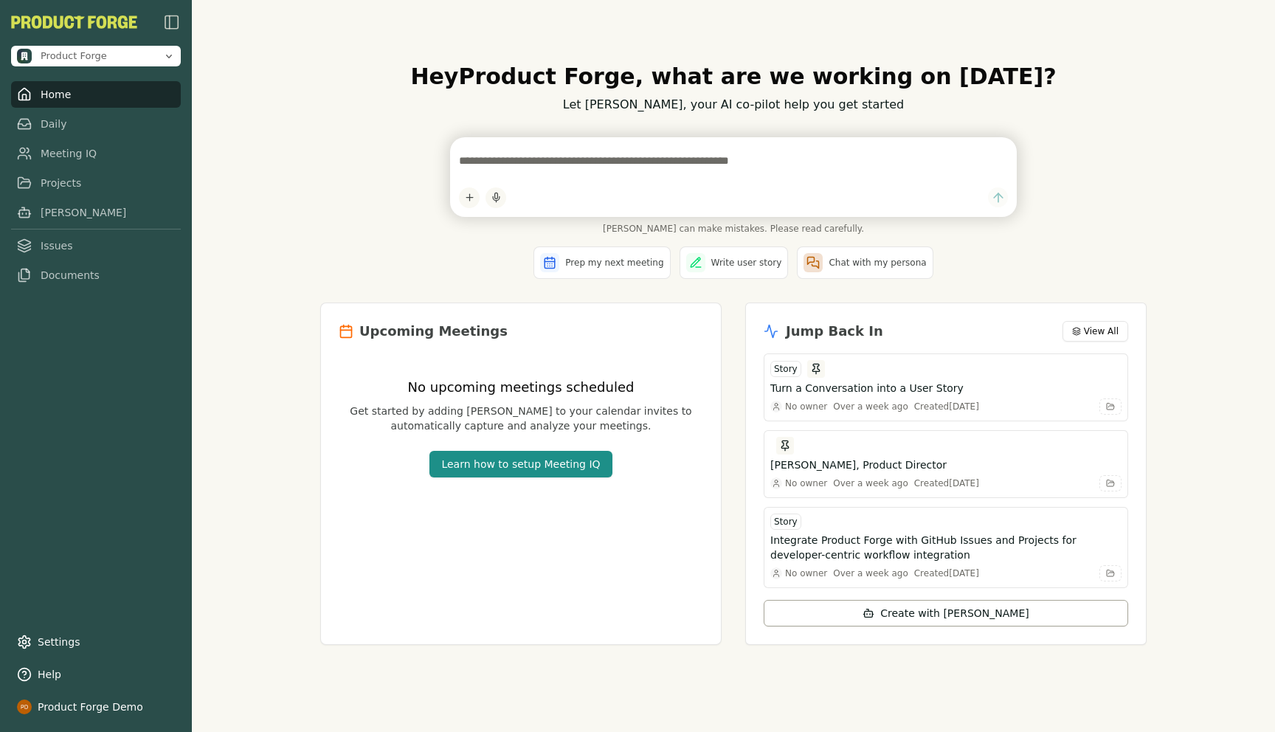
click at [270, 196] on div "Hey Product Forge , what are we working on today? Let Smith, your AI co-pilot h…" at bounding box center [733, 366] width 1083 height 732
click at [63, 156] on link "Meeting IQ" at bounding box center [96, 153] width 170 height 27
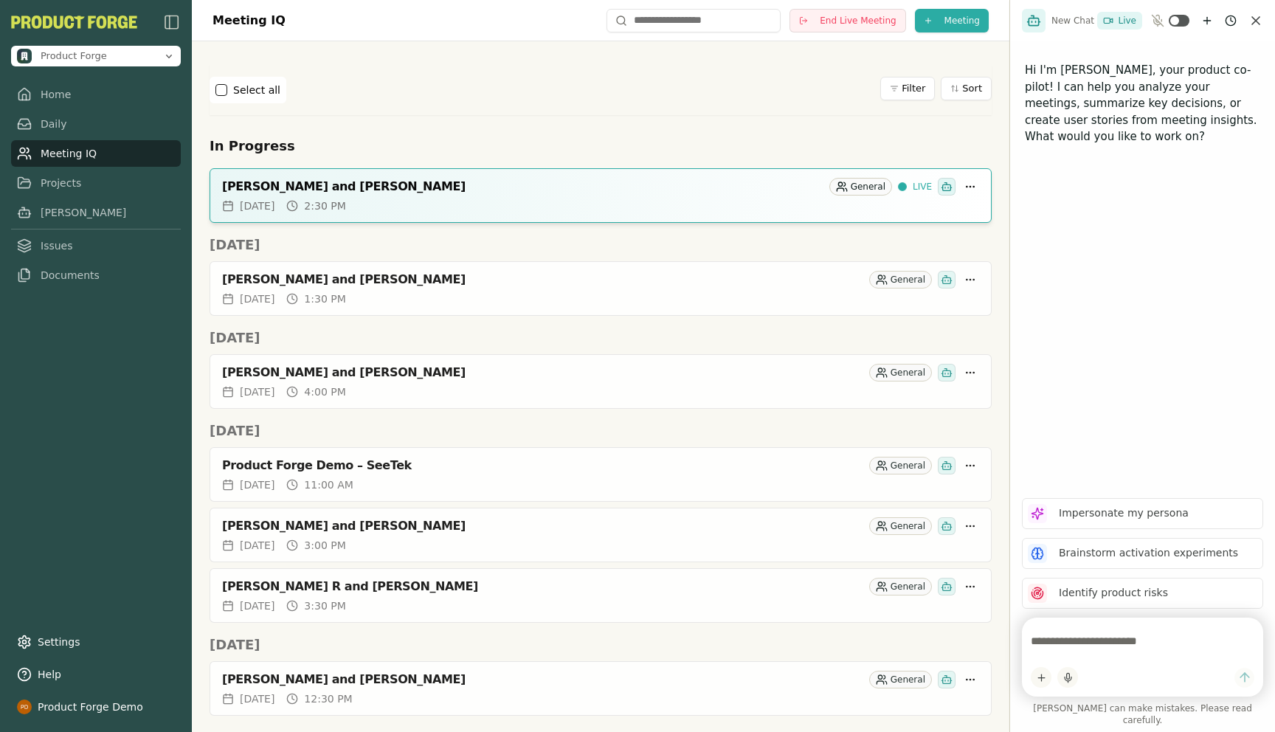
click at [743, 99] on div "Select all Filter Sort" at bounding box center [601, 90] width 782 height 27
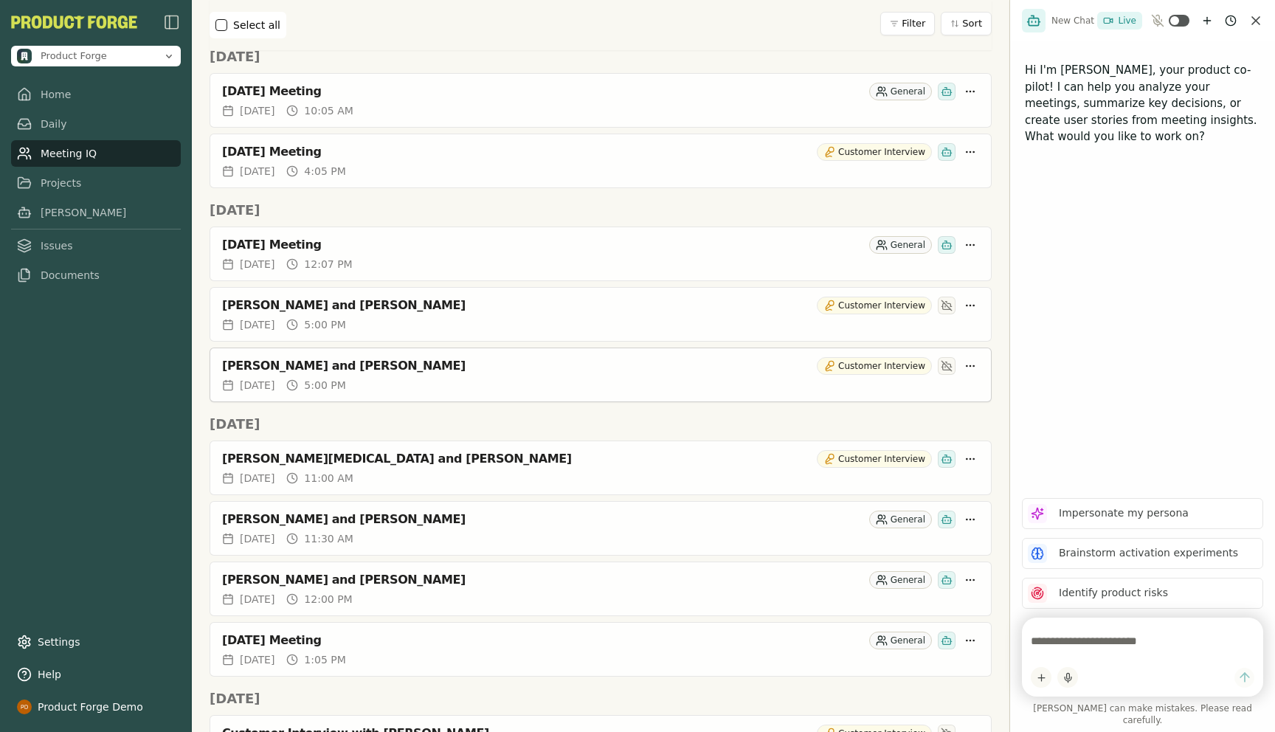
click at [336, 366] on div "Talisha Shine and Rich Theil" at bounding box center [516, 366] width 589 height 15
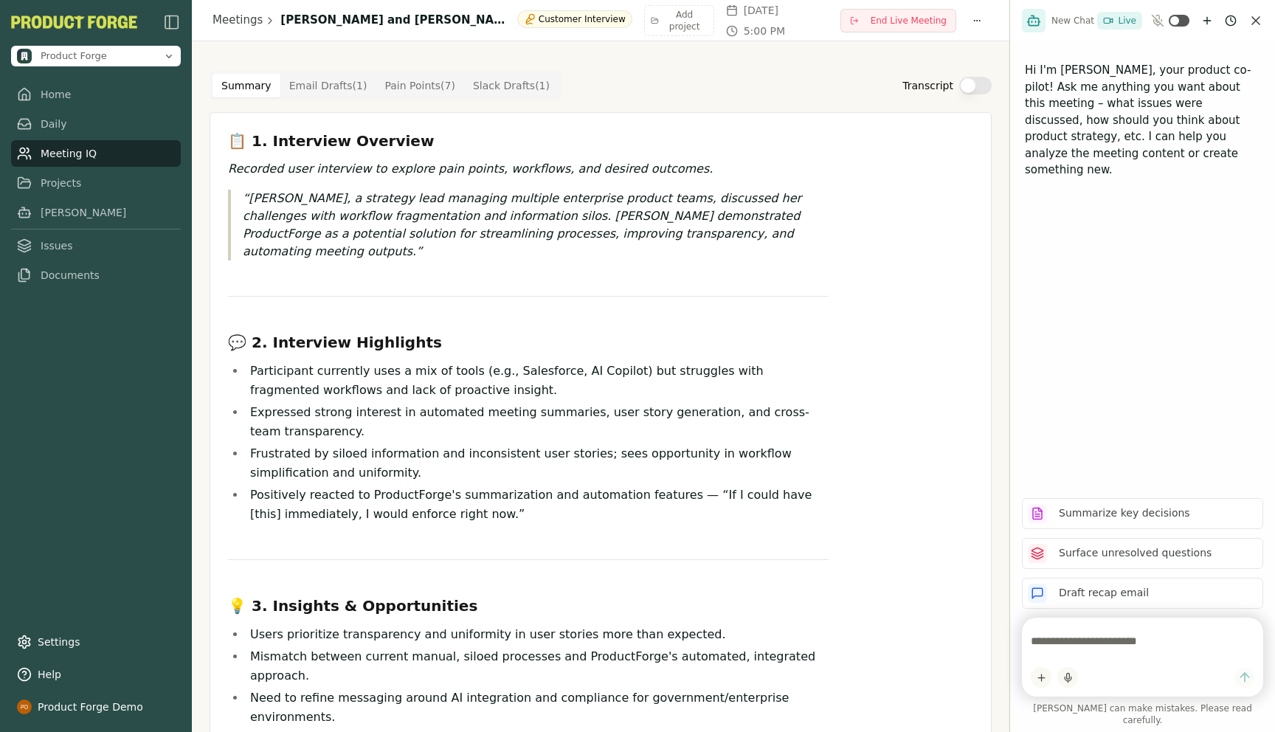
click at [321, 75] on Draft "Email Drafts ( 1 )" at bounding box center [328, 86] width 96 height 24
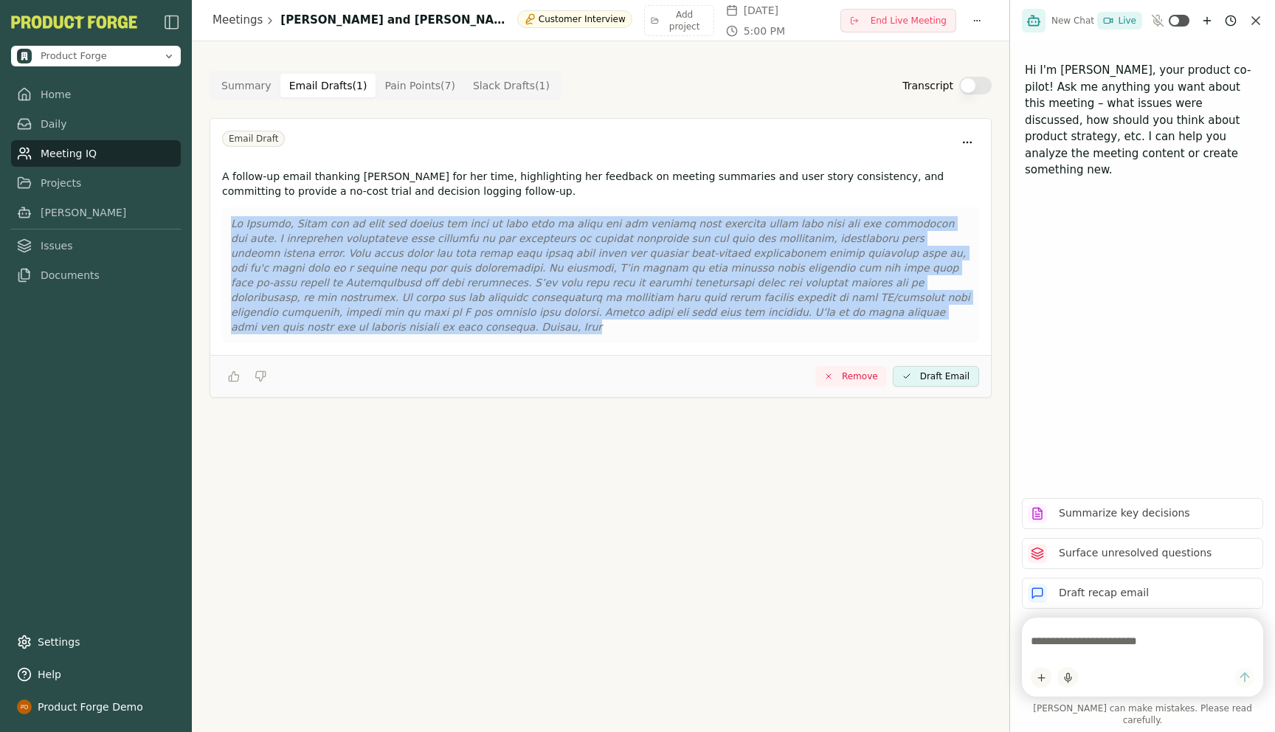
drag, startPoint x: 839, startPoint y: 317, endPoint x: 212, endPoint y: 215, distance: 635.3
click at [212, 215] on div "A follow-up email thanking Talisha for her time, highlighting her feedback on m…" at bounding box center [600, 259] width 781 height 192
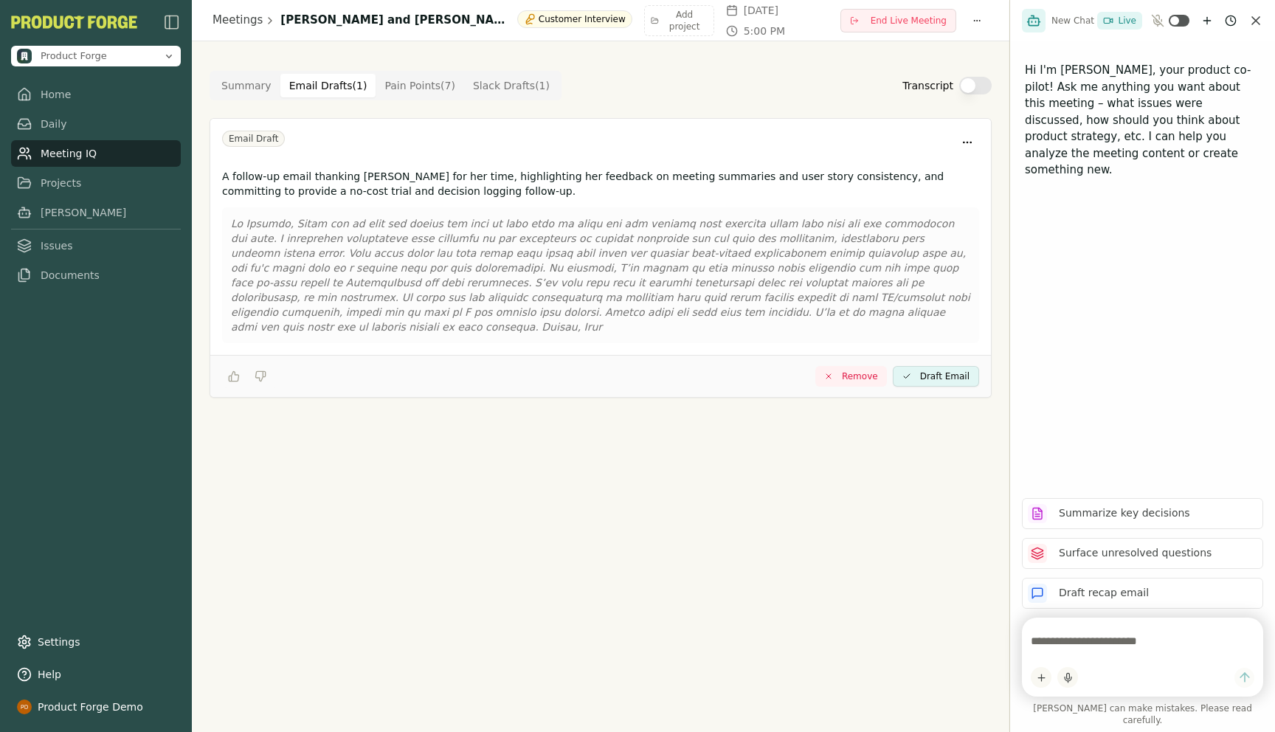
click at [521, 99] on div "Summary Email Drafts ( 1 ) Pain Points ( 7 ) Slack Drafts ( 1 )" at bounding box center [386, 86] width 352 height 30
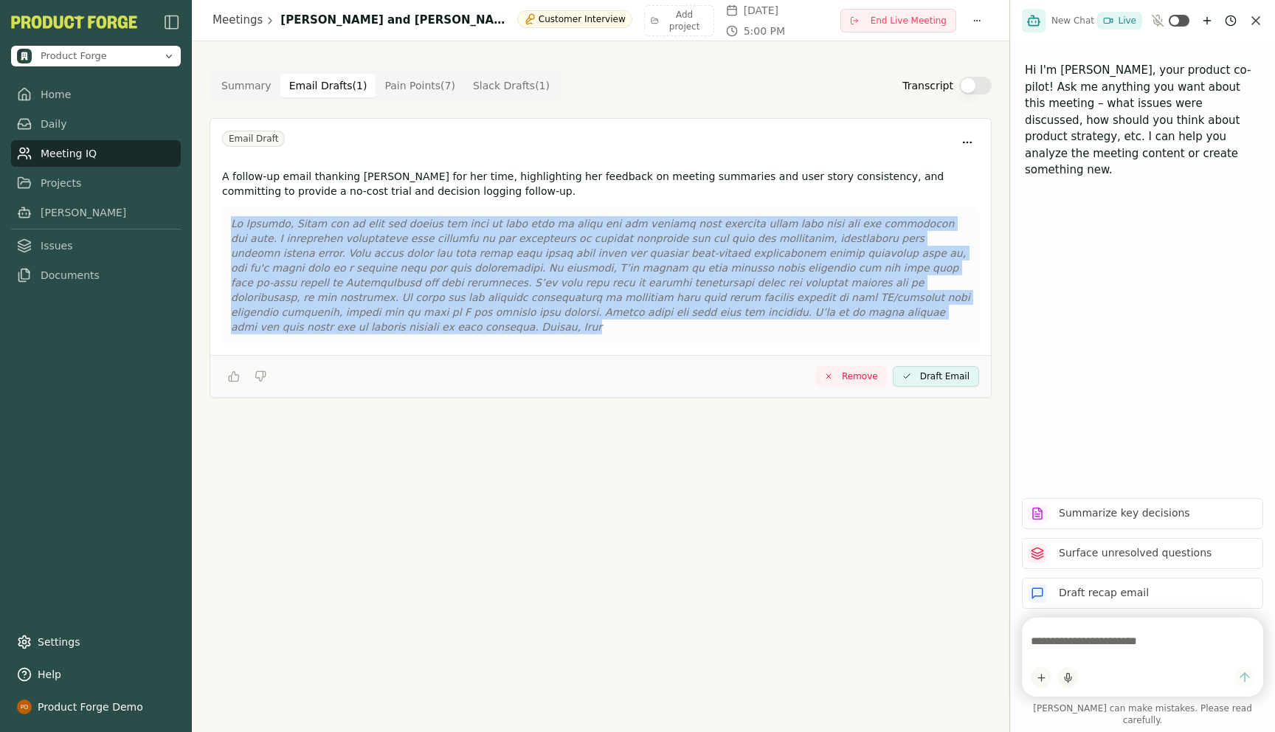
drag, startPoint x: 838, startPoint y: 317, endPoint x: 234, endPoint y: 225, distance: 611.2
click at [234, 225] on p at bounding box center [600, 275] width 739 height 118
click at [416, 91] on Point "Pain Points ( 7 )" at bounding box center [420, 86] width 89 height 24
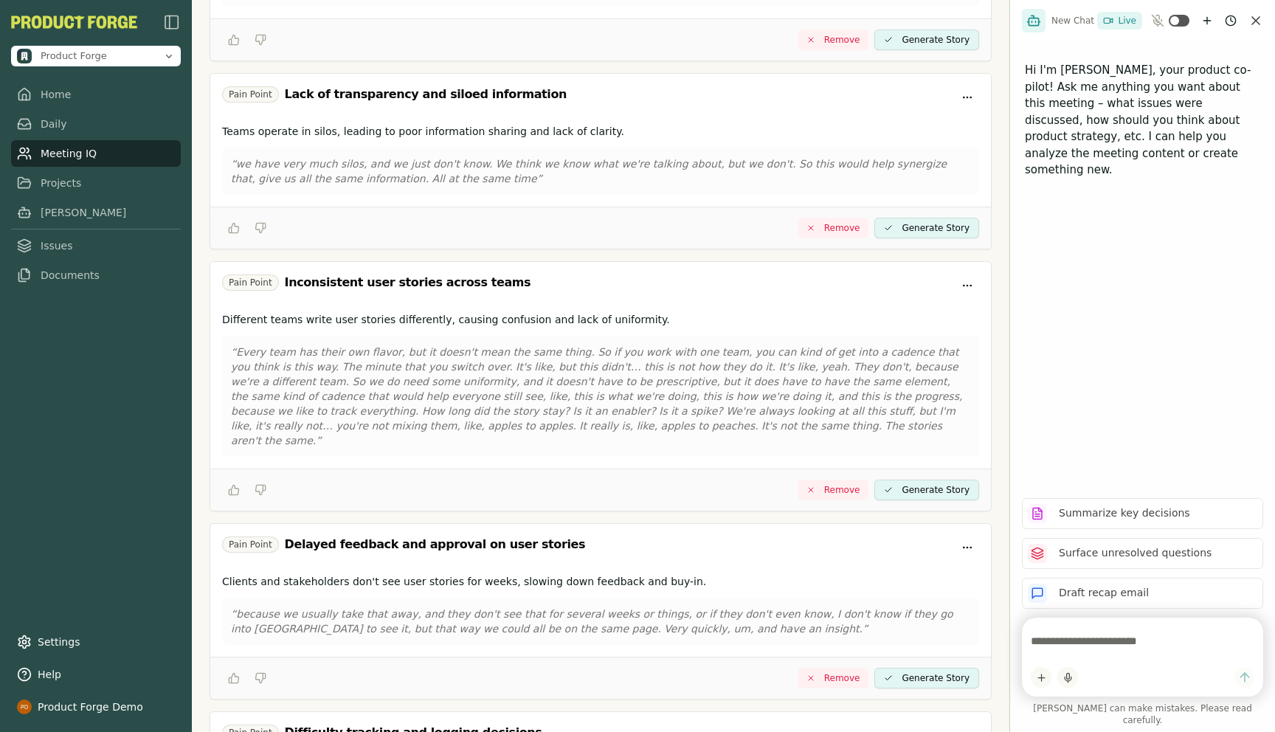
scroll to position [789, 0]
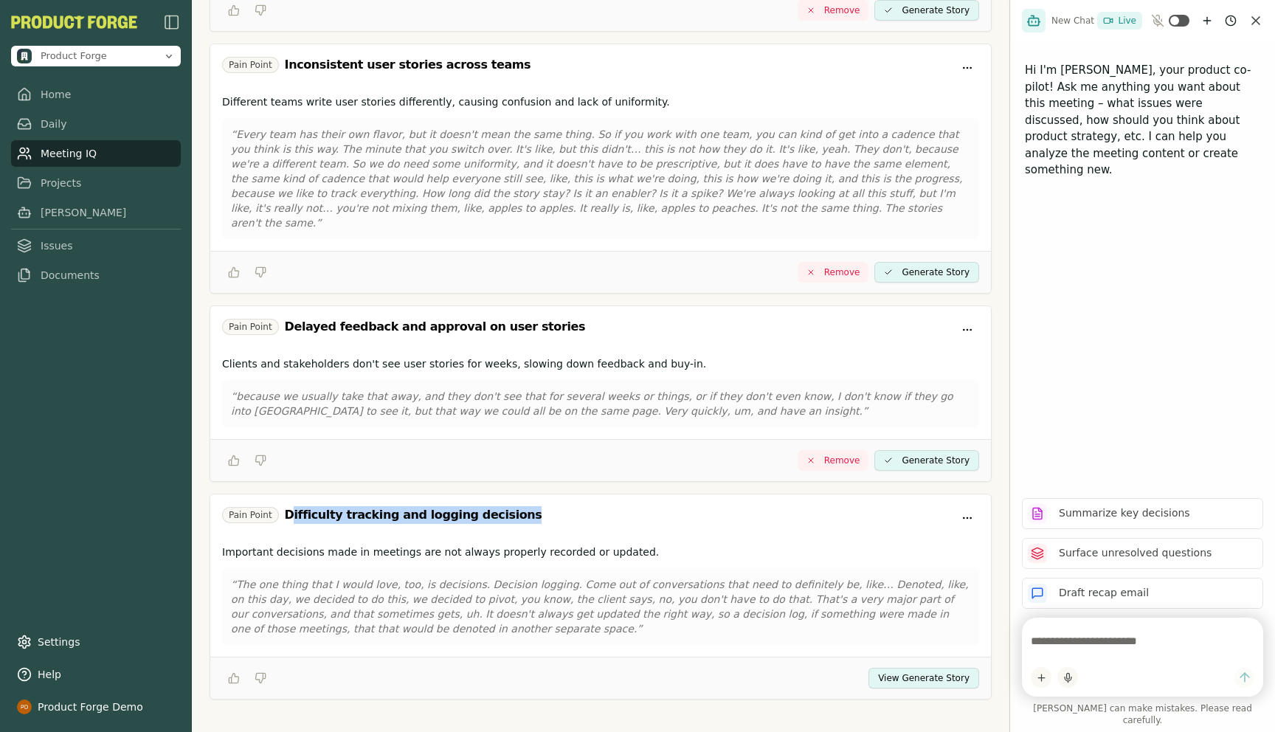
drag, startPoint x: 289, startPoint y: 495, endPoint x: 494, endPoint y: 499, distance: 205.2
click at [494, 506] on div "Difficulty tracking and logging decisions" at bounding box center [414, 515] width 258 height 18
click at [951, 668] on button "View Generate Story" at bounding box center [923, 678] width 111 height 21
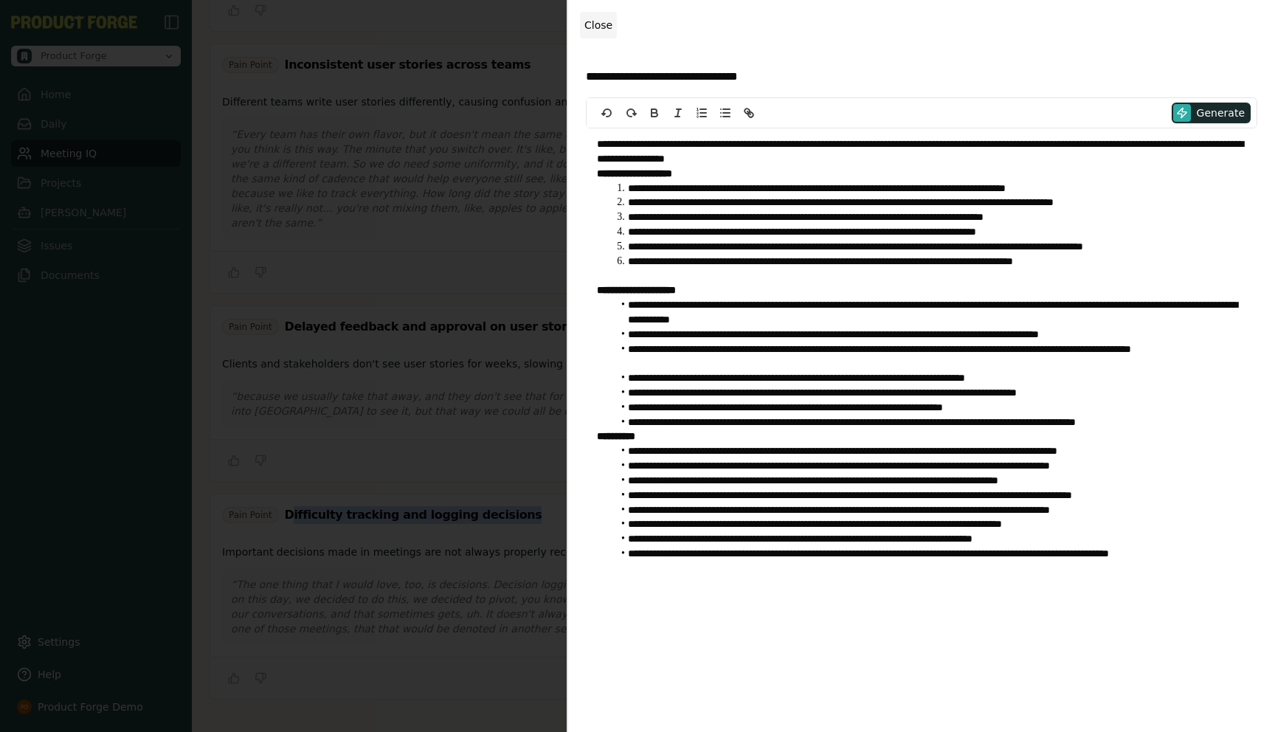
click at [598, 19] on span "Close" at bounding box center [598, 25] width 28 height 12
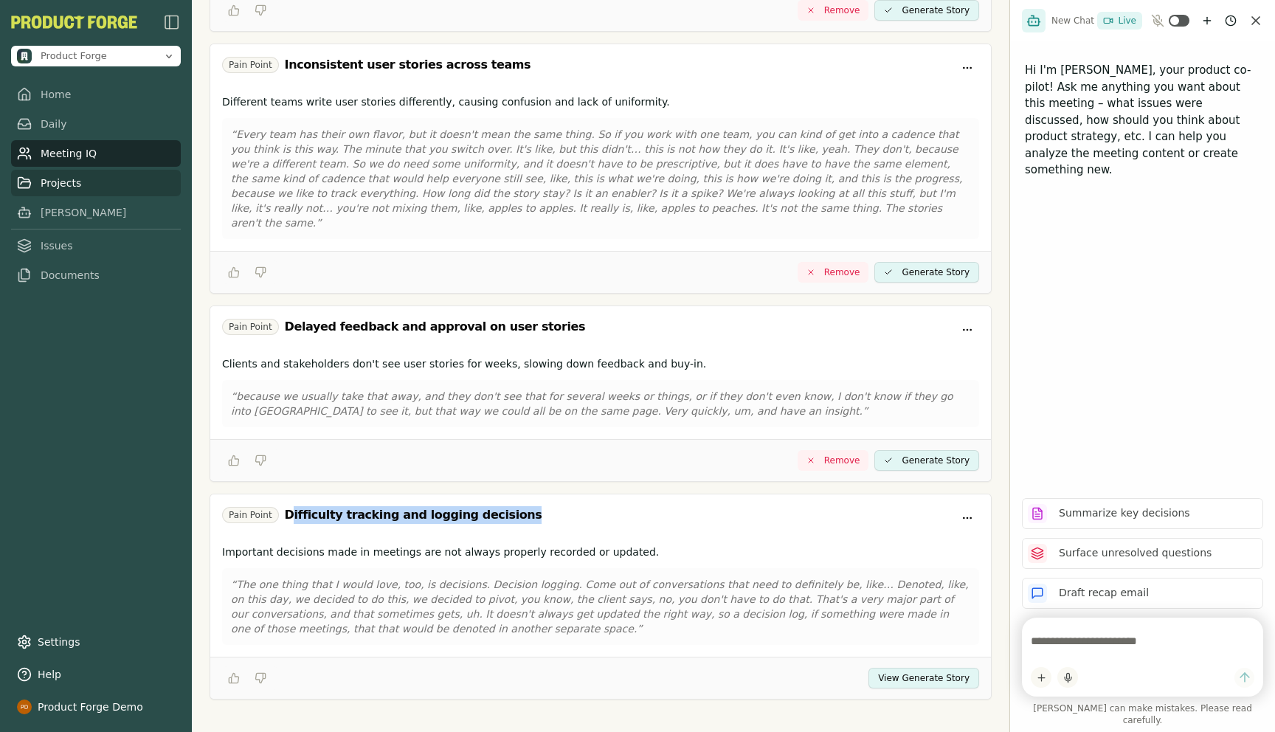
click at [62, 184] on link "Projects" at bounding box center [96, 183] width 170 height 27
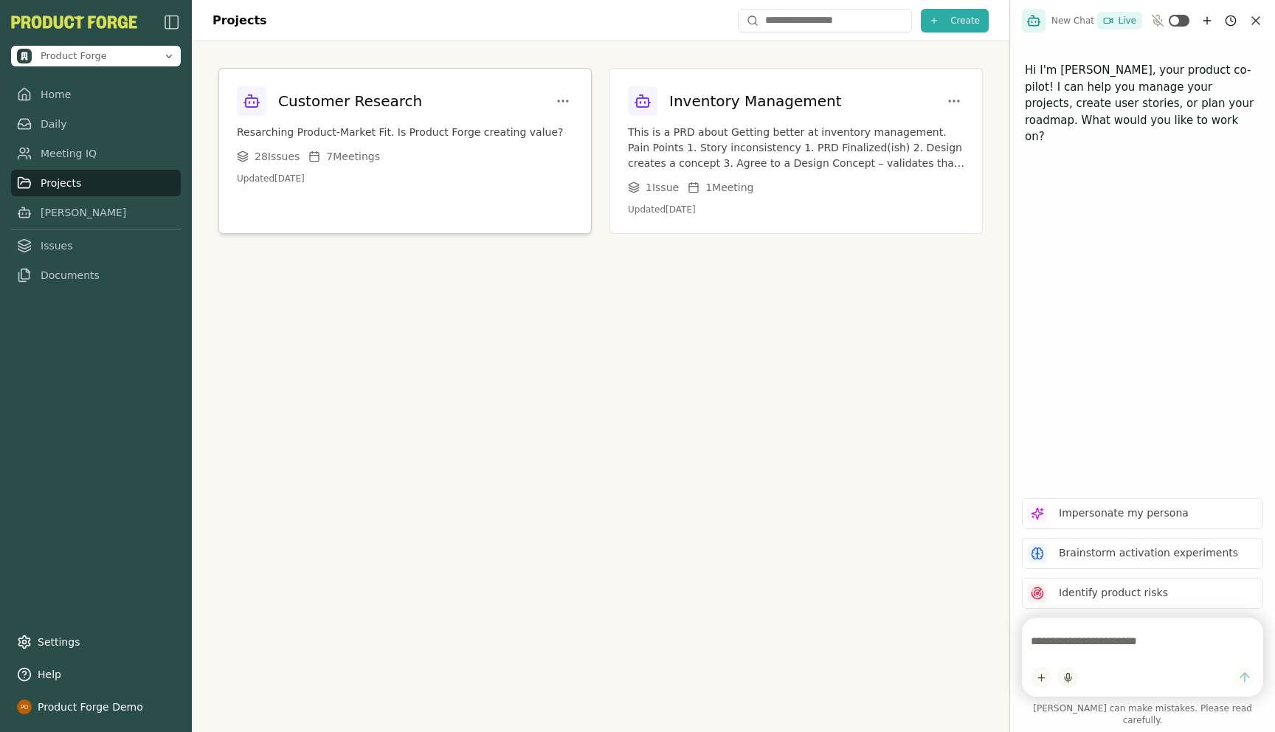
click at [360, 128] on p "Resarching Product-Market Fit. Is Product Forge creating value?" at bounding box center [405, 132] width 336 height 15
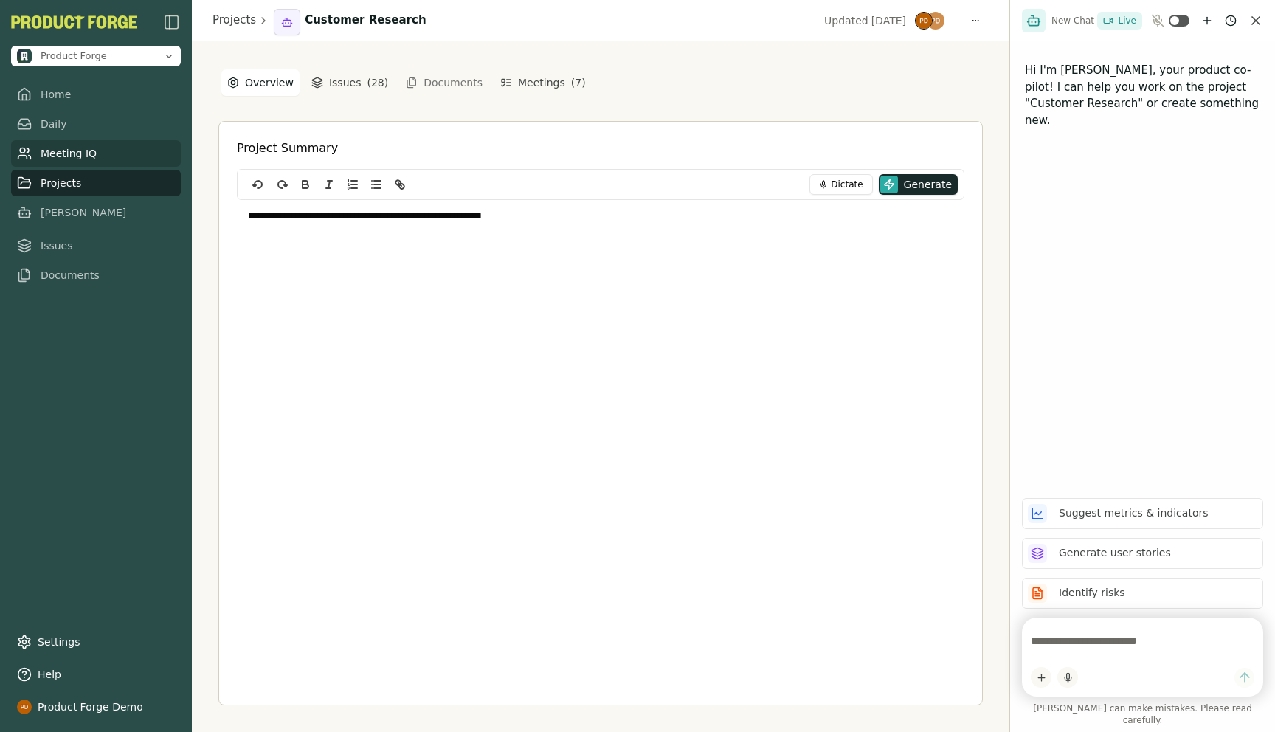
click at [66, 156] on link "Meeting IQ" at bounding box center [96, 153] width 170 height 27
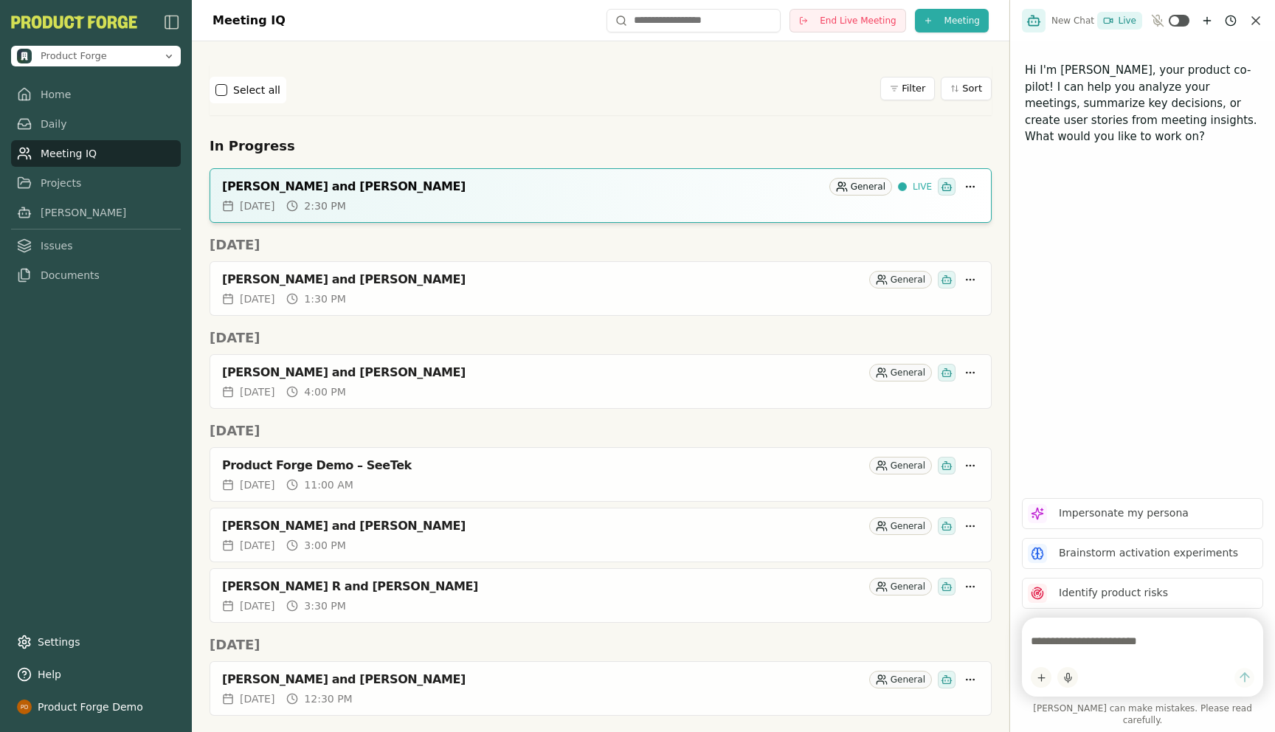
click at [398, 68] on div "Select all Filter Sort" at bounding box center [601, 90] width 782 height 50
click at [168, 52] on icon "Open organization switcher" at bounding box center [169, 56] width 12 height 12
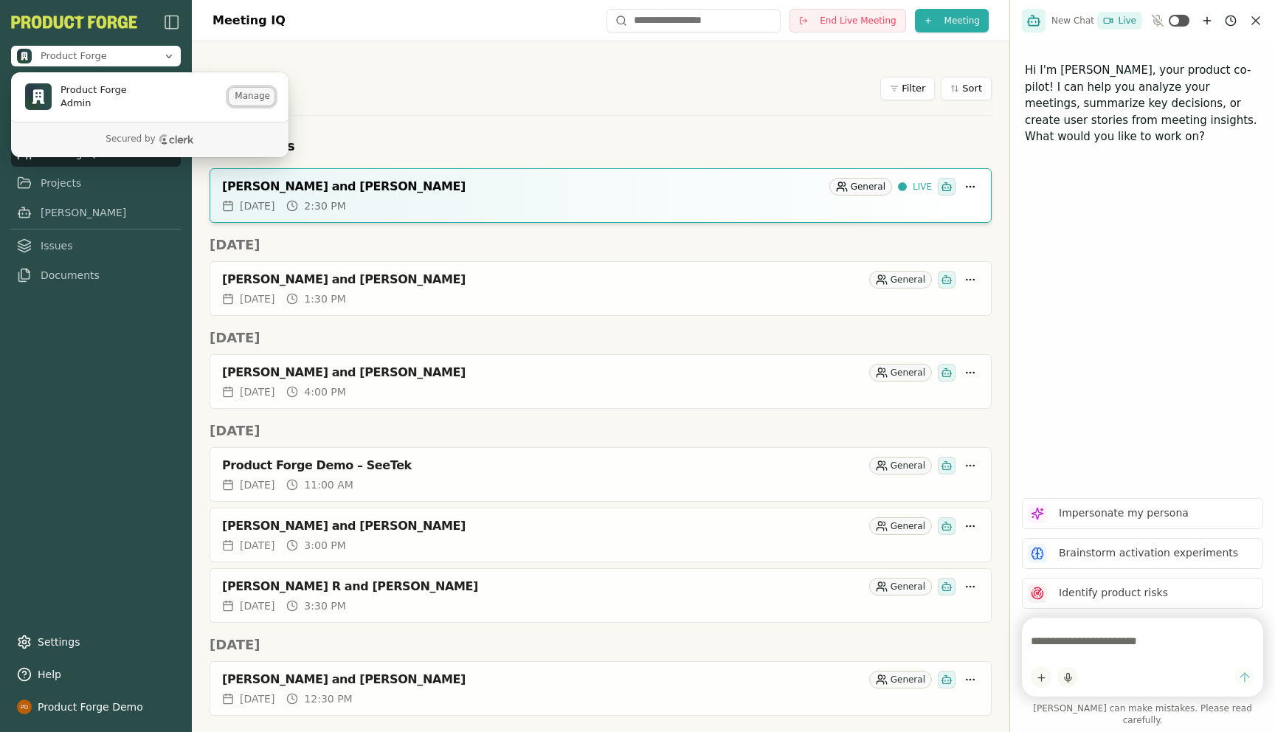
click at [258, 91] on button "Manage" at bounding box center [252, 97] width 46 height 18
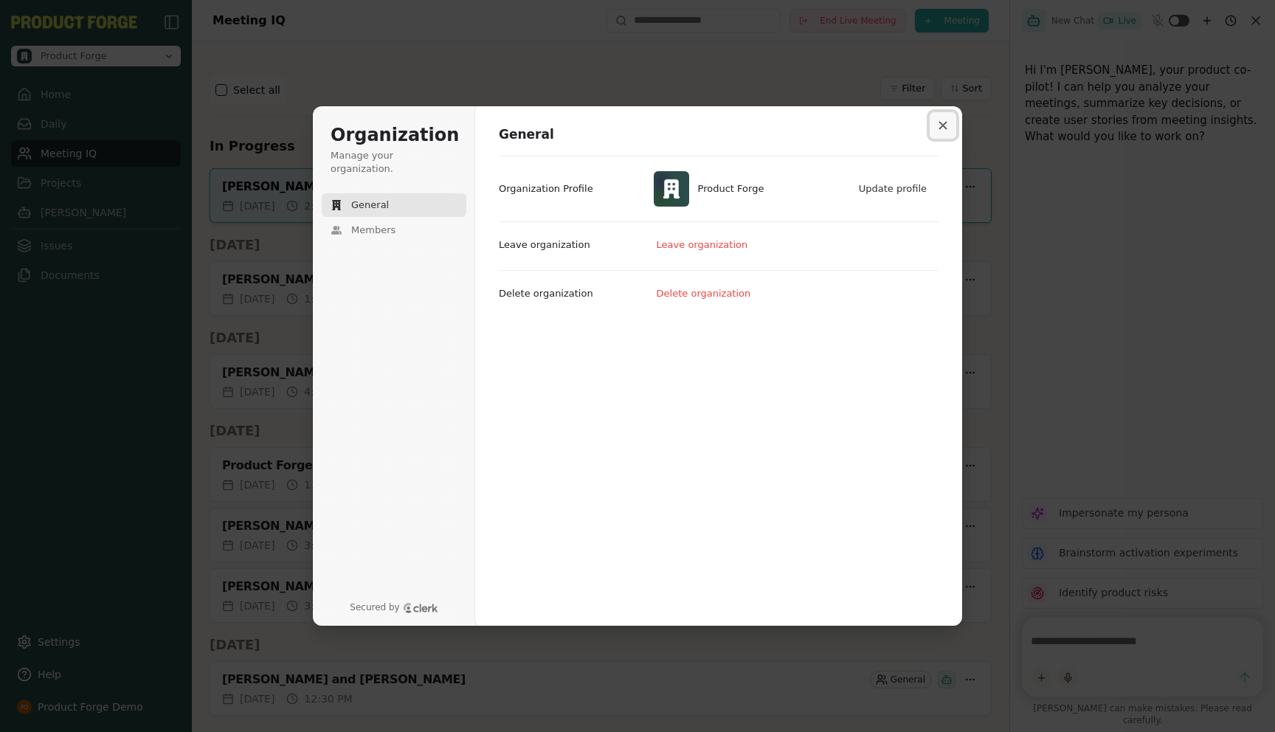
click at [945, 128] on icon "Close modal" at bounding box center [943, 126] width 8 height 8
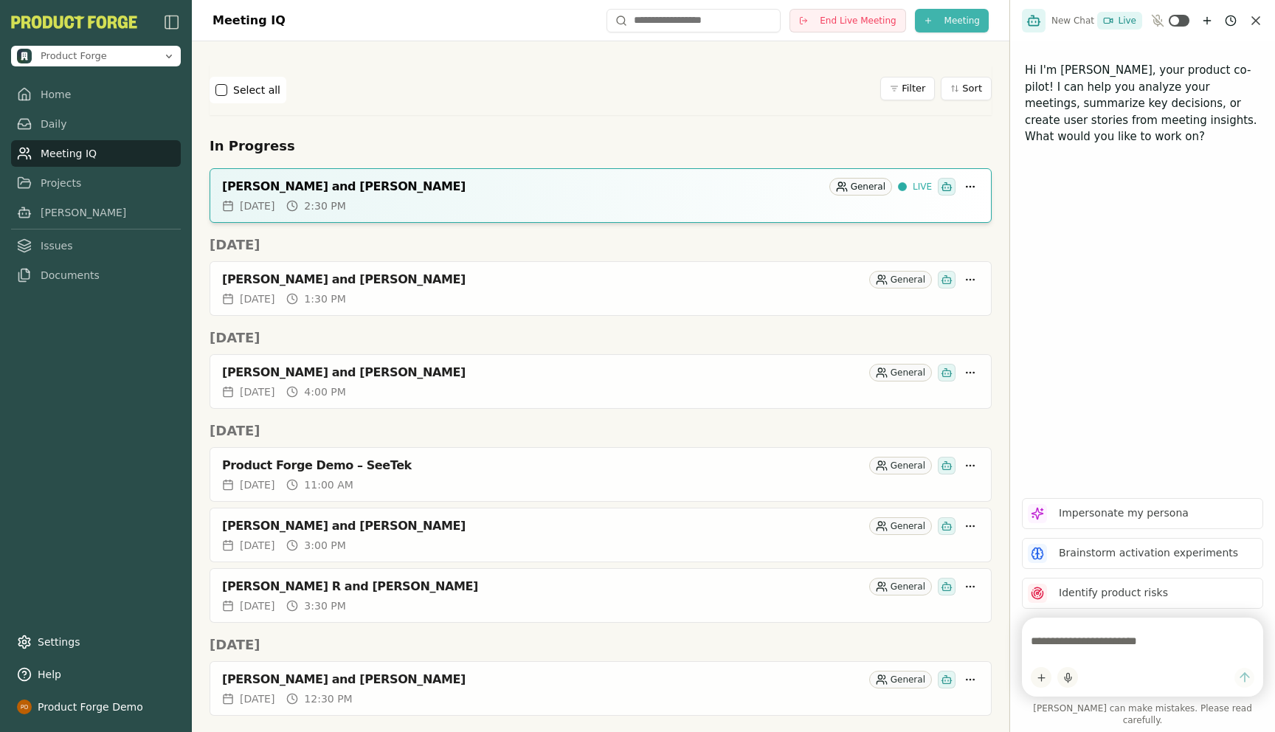
click at [940, 16] on html "Product Forge Home Daily Meeting IQ Projects Smith Issues Documents Settings He…" at bounding box center [637, 366] width 1275 height 732
click at [891, 79] on div "Import Transcript" at bounding box center [925, 75] width 190 height 24
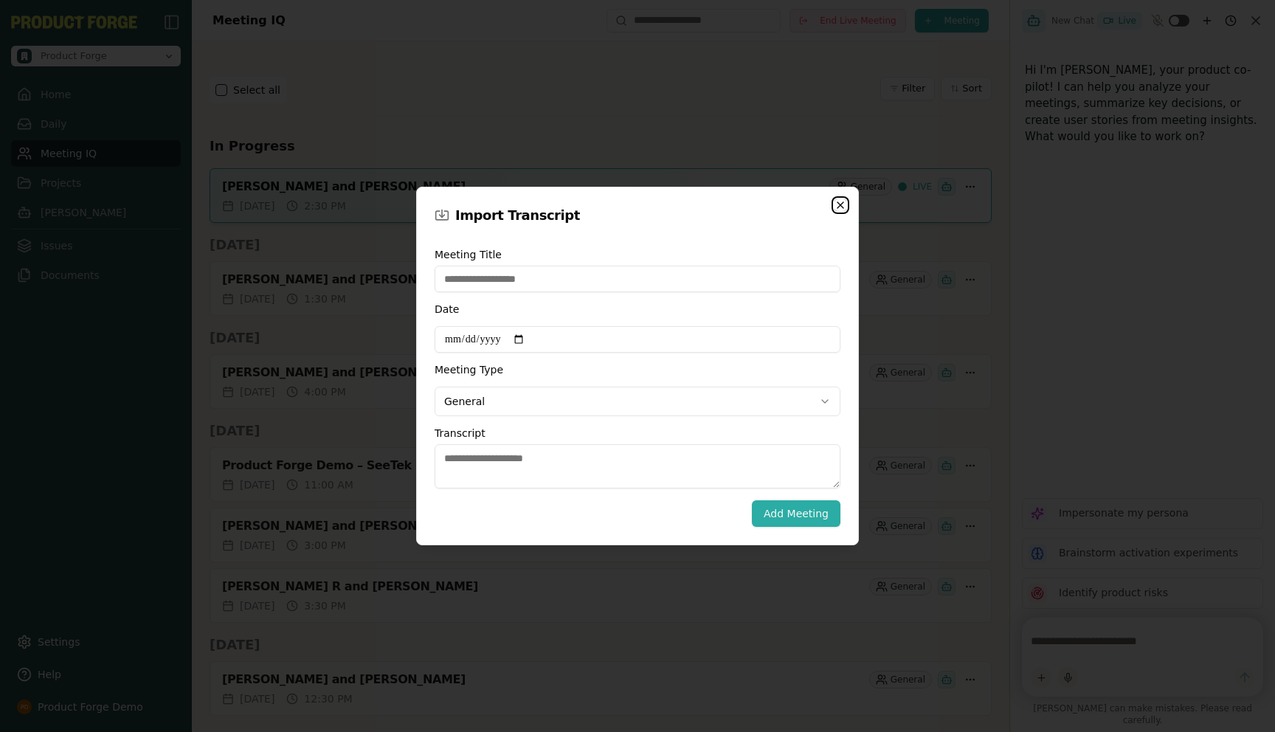
click at [845, 204] on icon "button" at bounding box center [841, 205] width 12 height 12
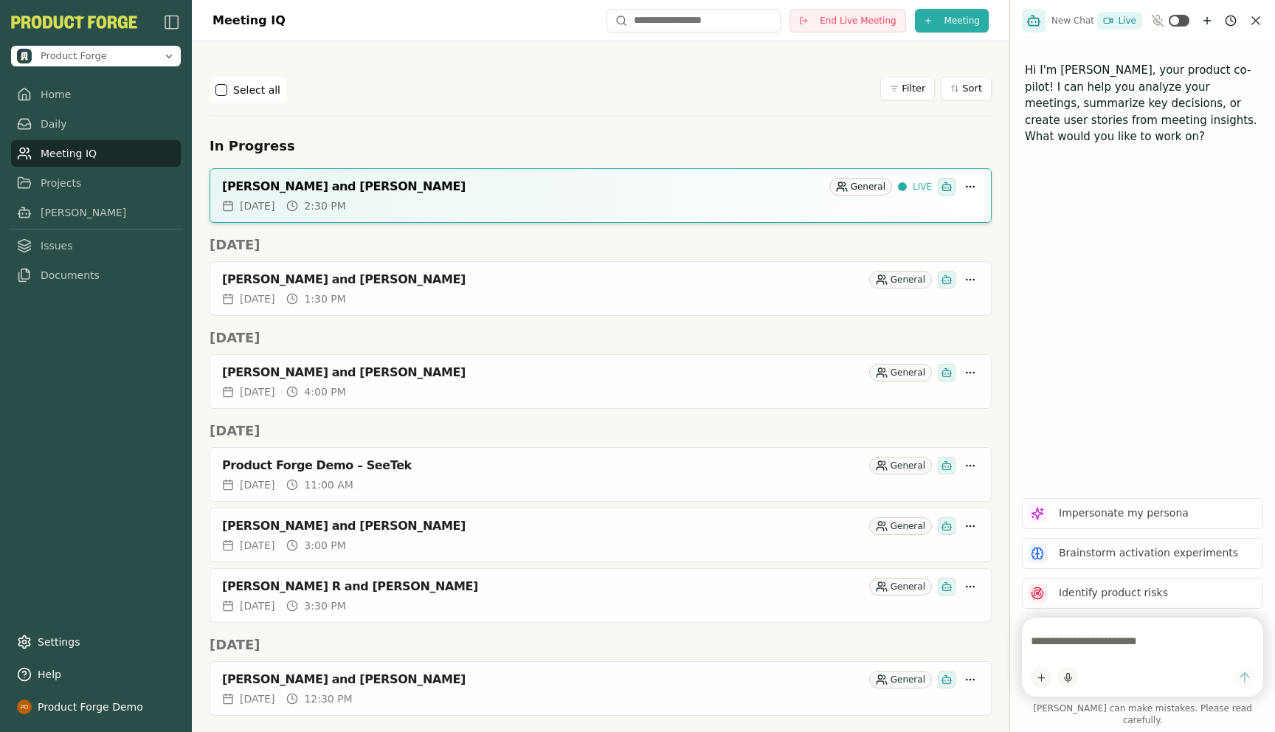
click at [167, 53] on icon "Open organization switcher" at bounding box center [169, 56] width 12 height 12
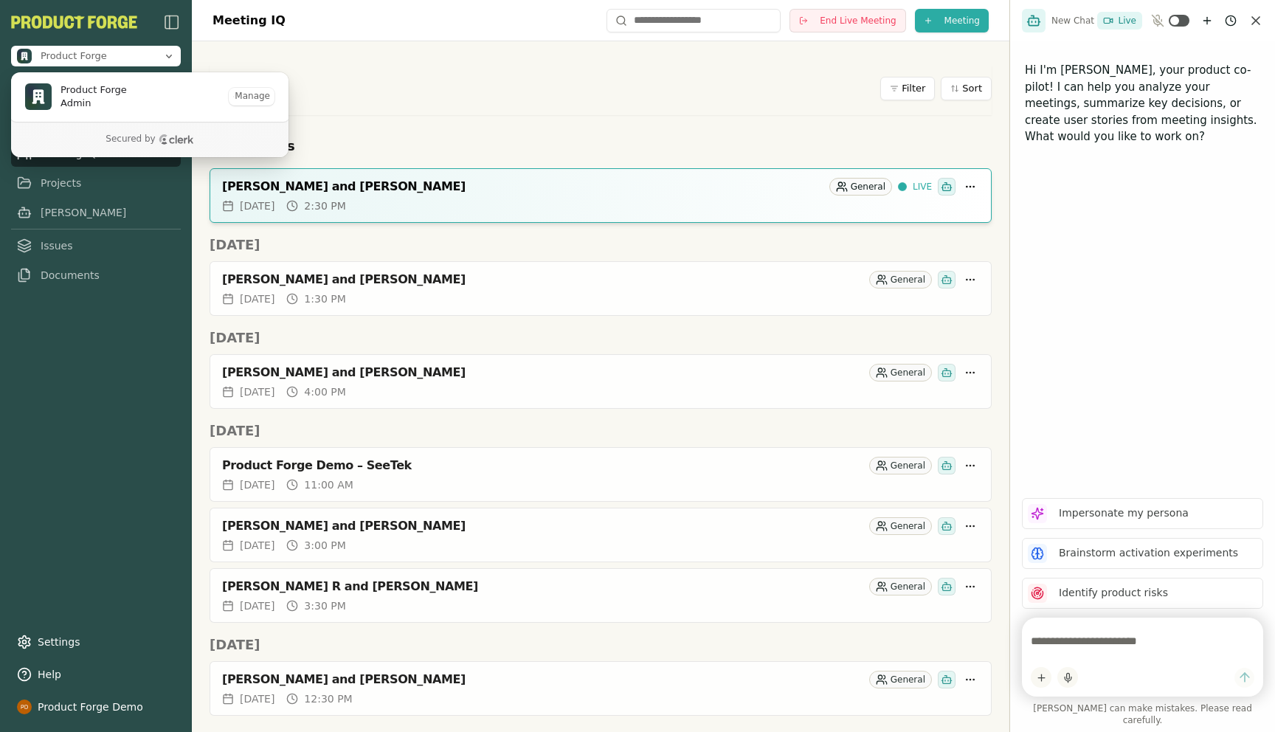
click at [249, 106] on div "Product Forge Admin Manage" at bounding box center [149, 97] width 279 height 50
click at [246, 100] on button "Manage" at bounding box center [252, 97] width 46 height 18
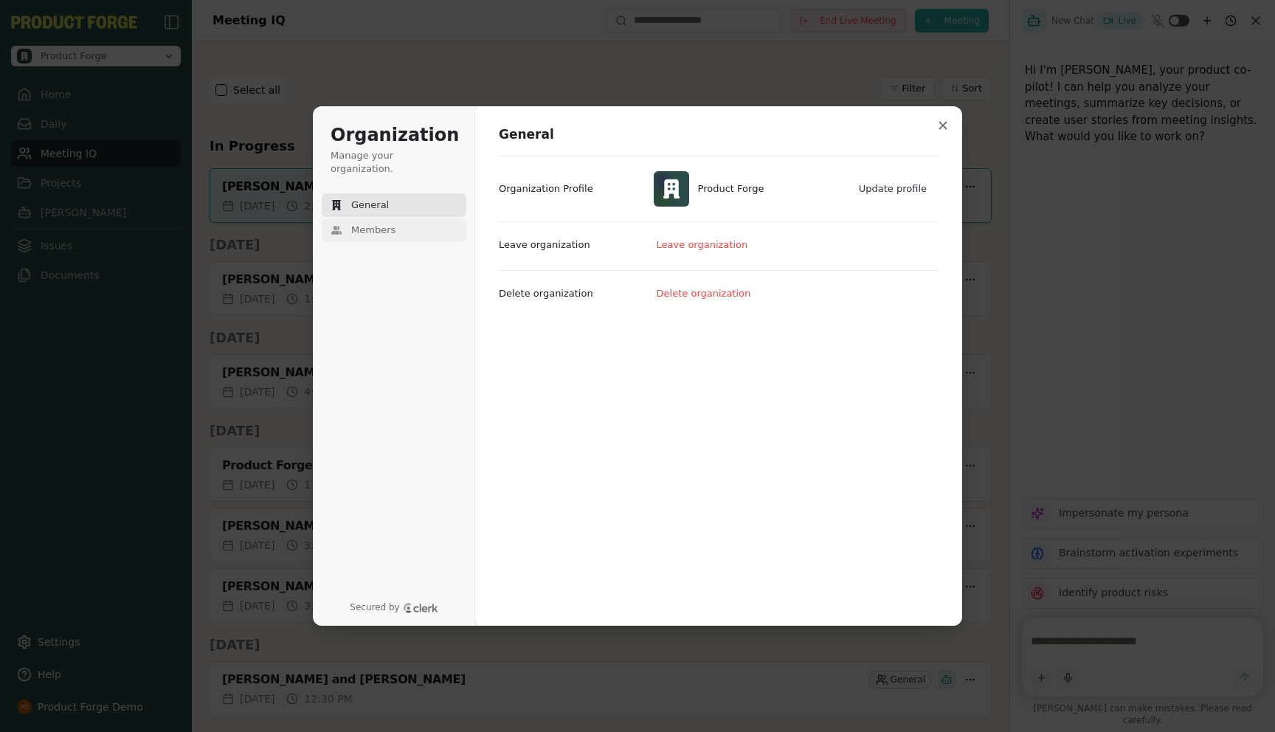
click at [365, 225] on button "Members" at bounding box center [394, 230] width 145 height 24
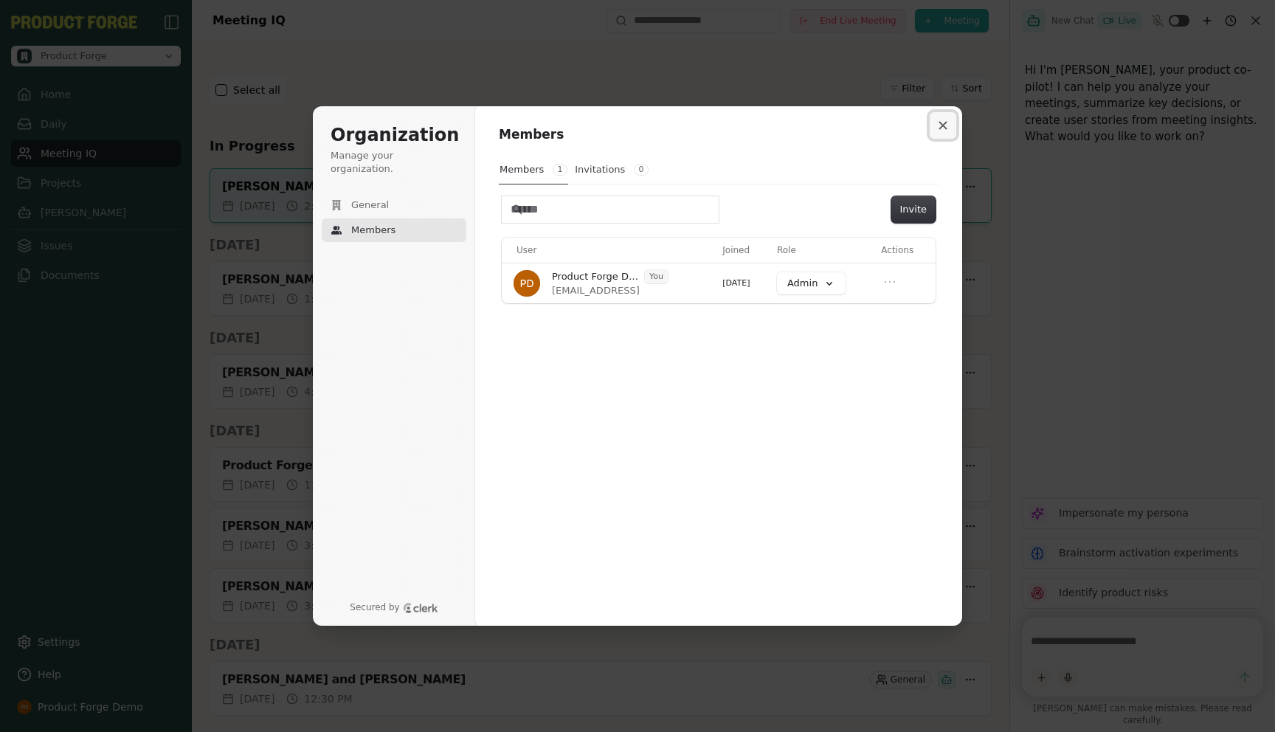
click at [942, 128] on icon "Close modal" at bounding box center [943, 125] width 9 height 9
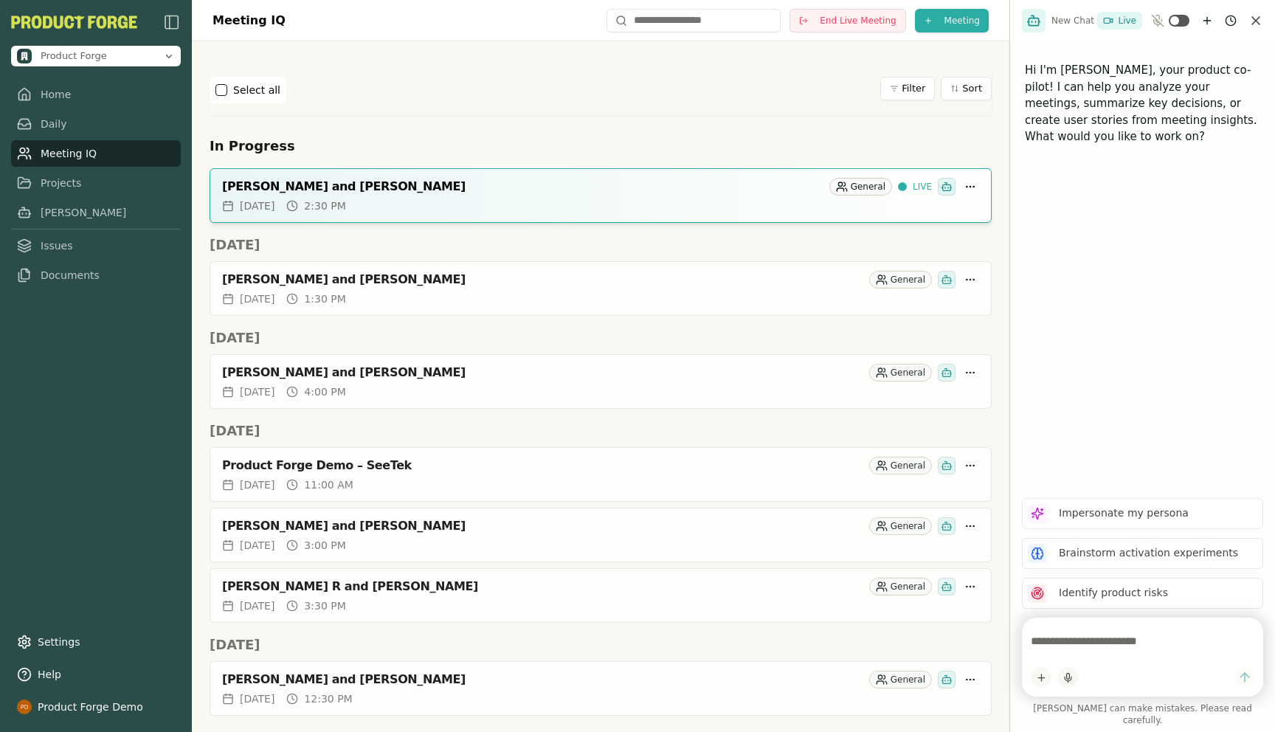
click at [547, 103] on div "Select all Filter Sort" at bounding box center [601, 90] width 782 height 27
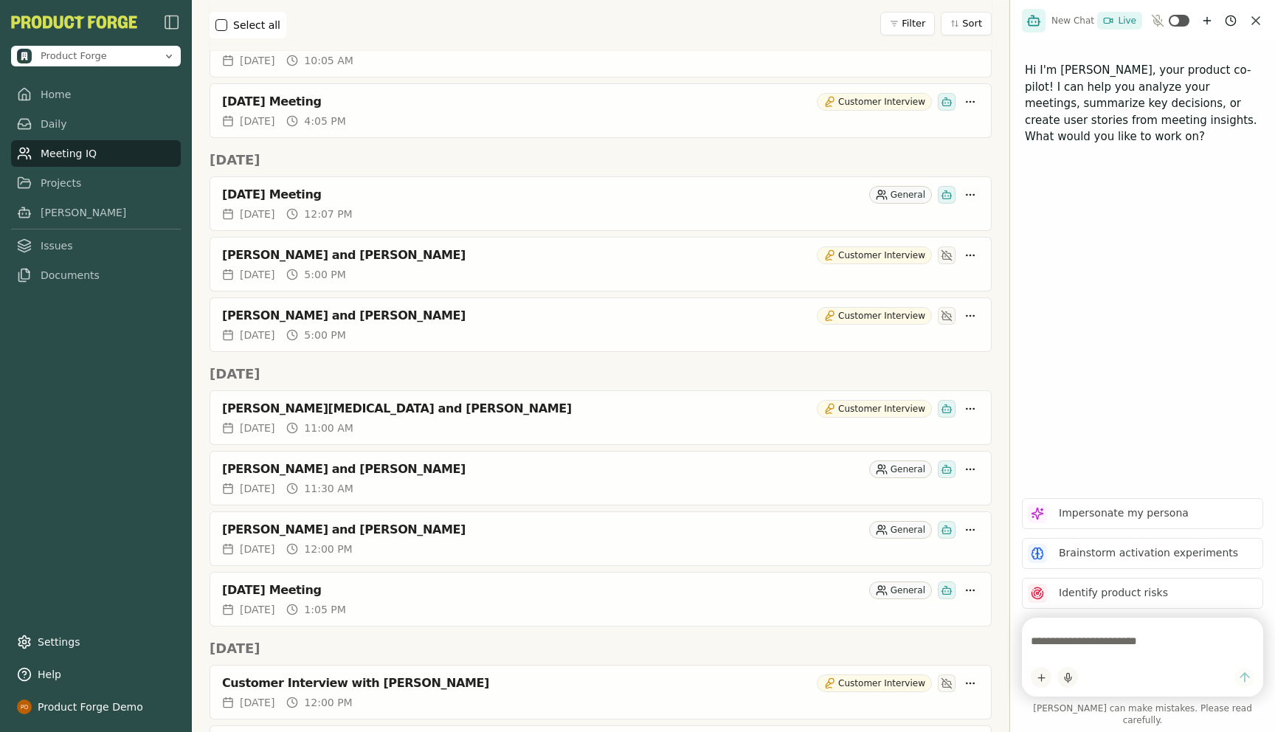
scroll to position [1012, 0]
click at [274, 315] on div "Talisha Shine and Rich Theil" at bounding box center [516, 315] width 589 height 15
click at [1110, 656] on textarea at bounding box center [1143, 641] width 224 height 30
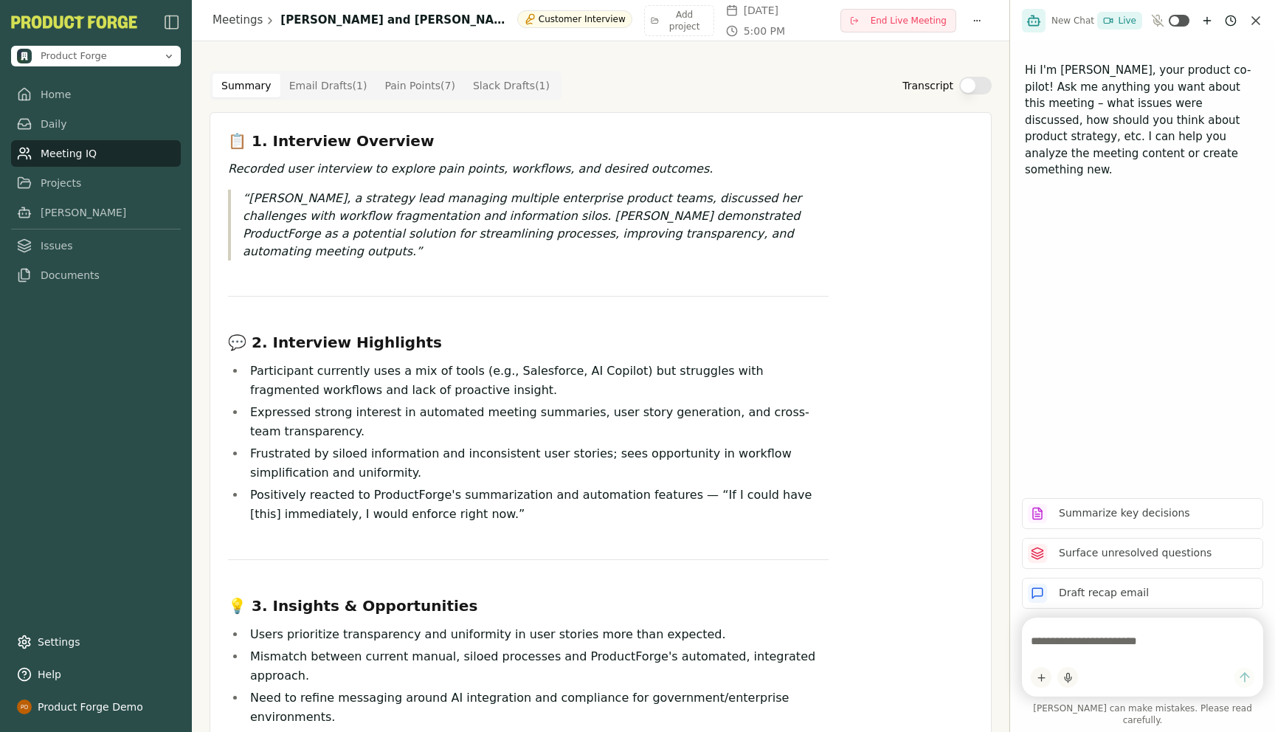
click at [1098, 649] on textarea at bounding box center [1143, 641] width 224 height 30
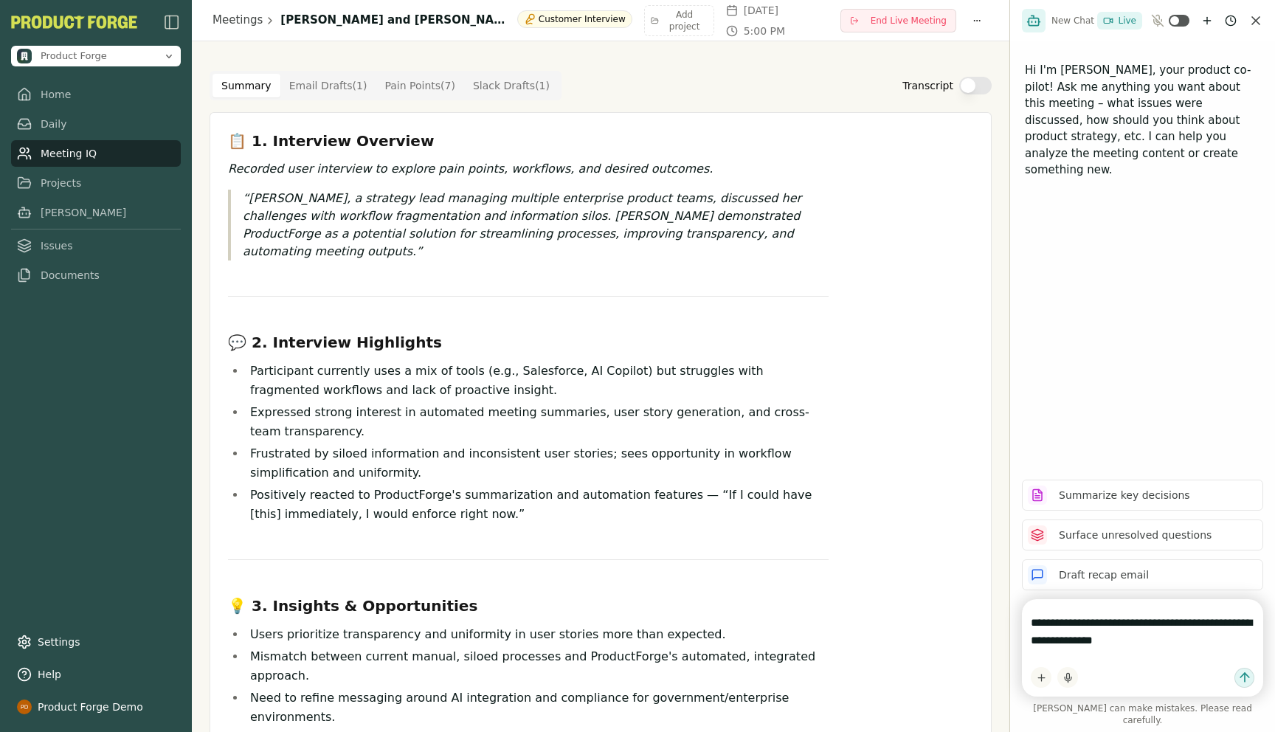
type textarea "**********"
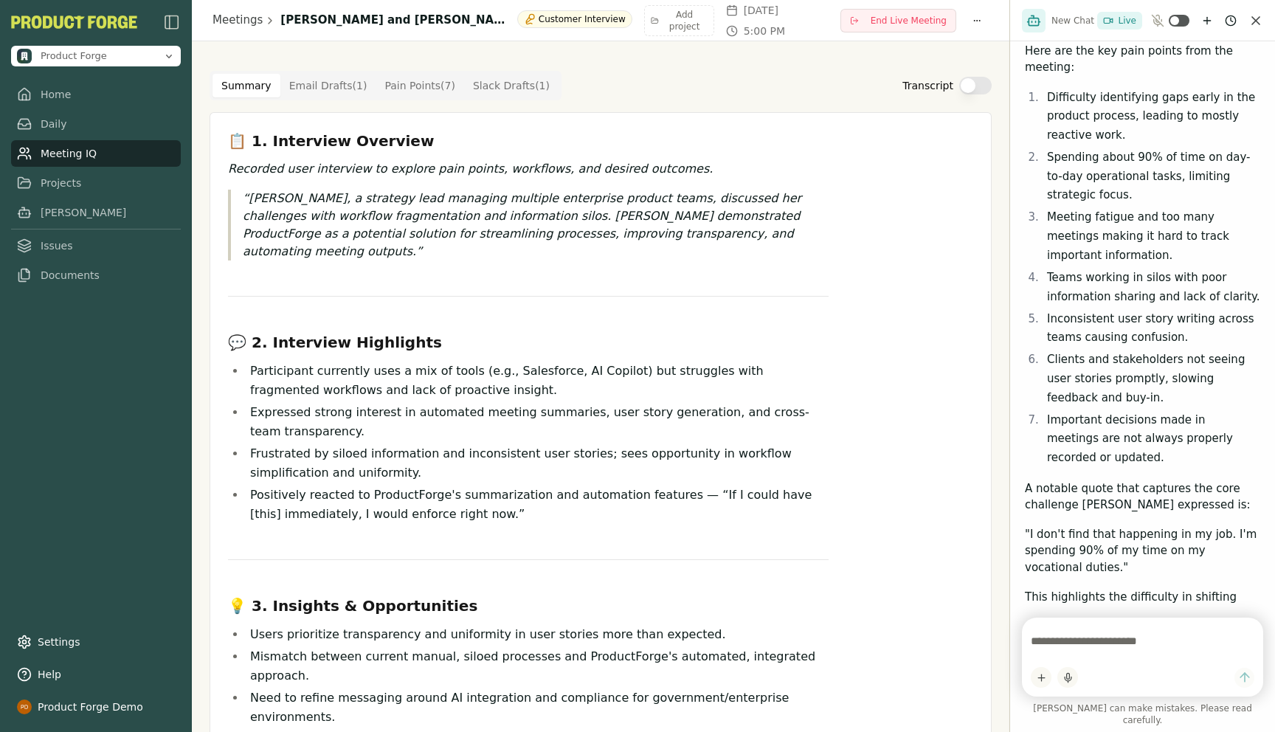
scroll to position [221, 0]
